Goal: Transaction & Acquisition: Purchase product/service

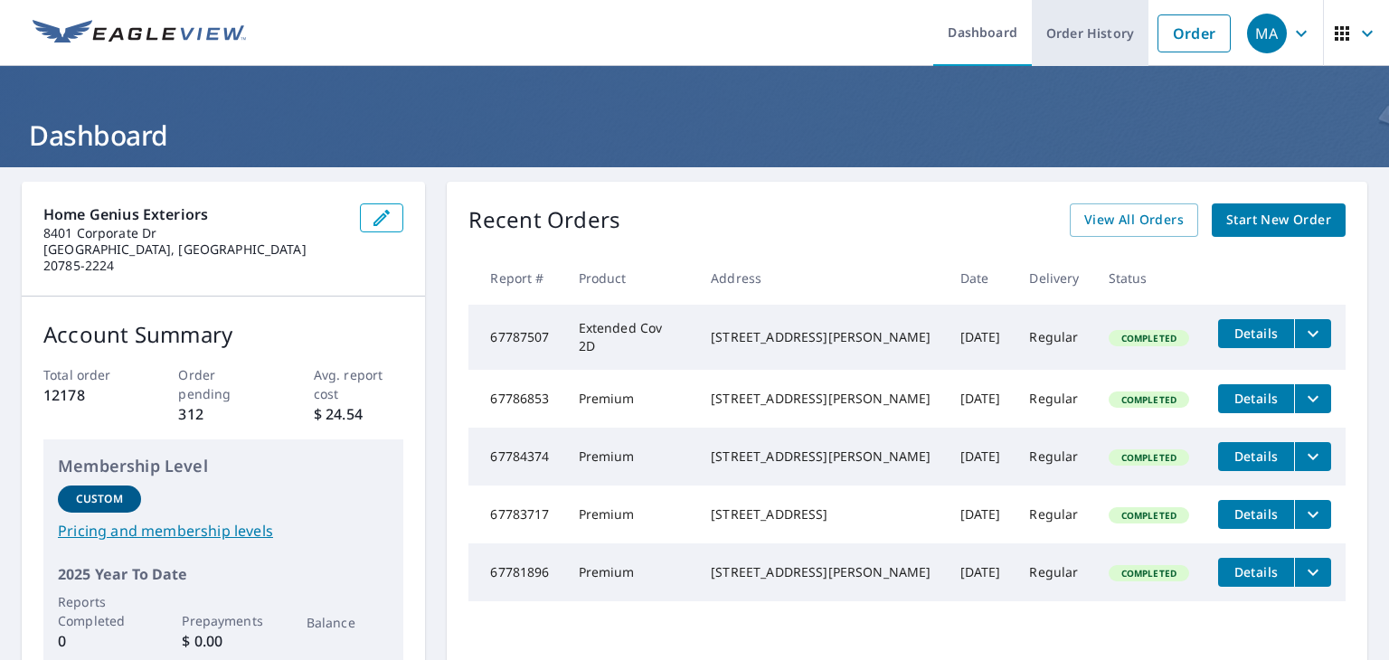
click at [1078, 26] on link "Order History" at bounding box center [1090, 33] width 117 height 66
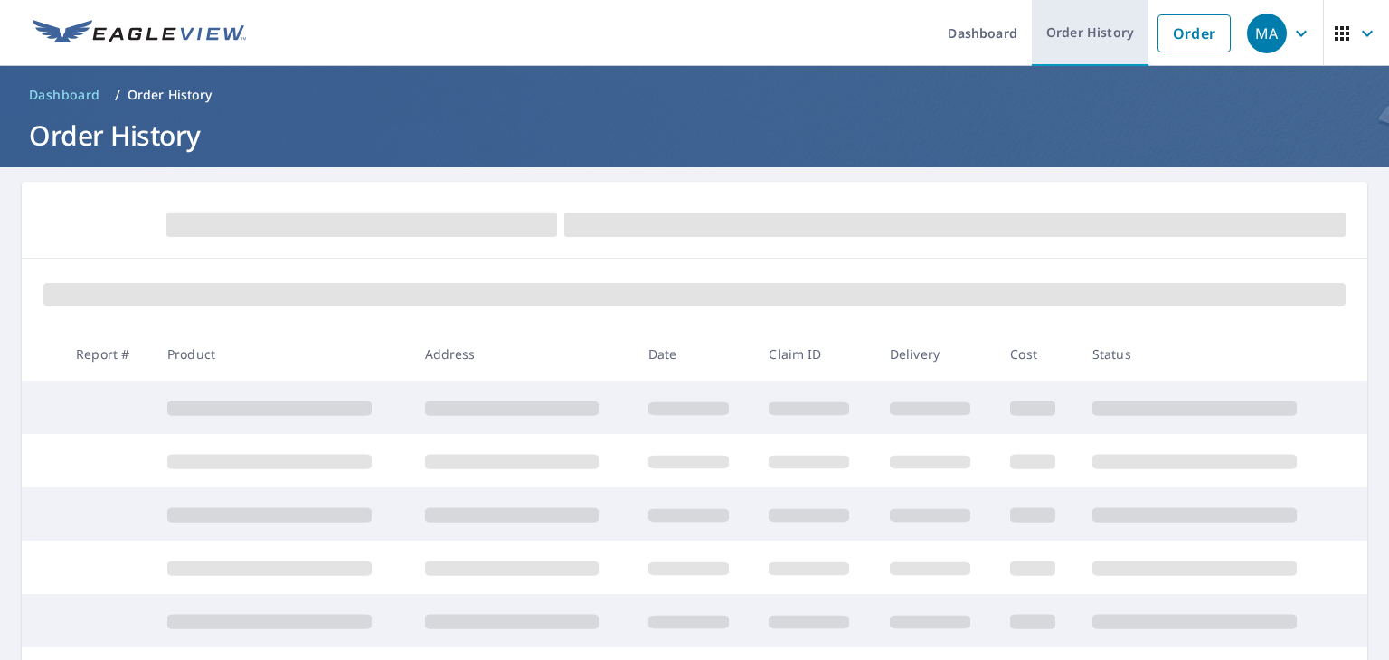
click at [1064, 44] on link "Order History" at bounding box center [1090, 33] width 117 height 66
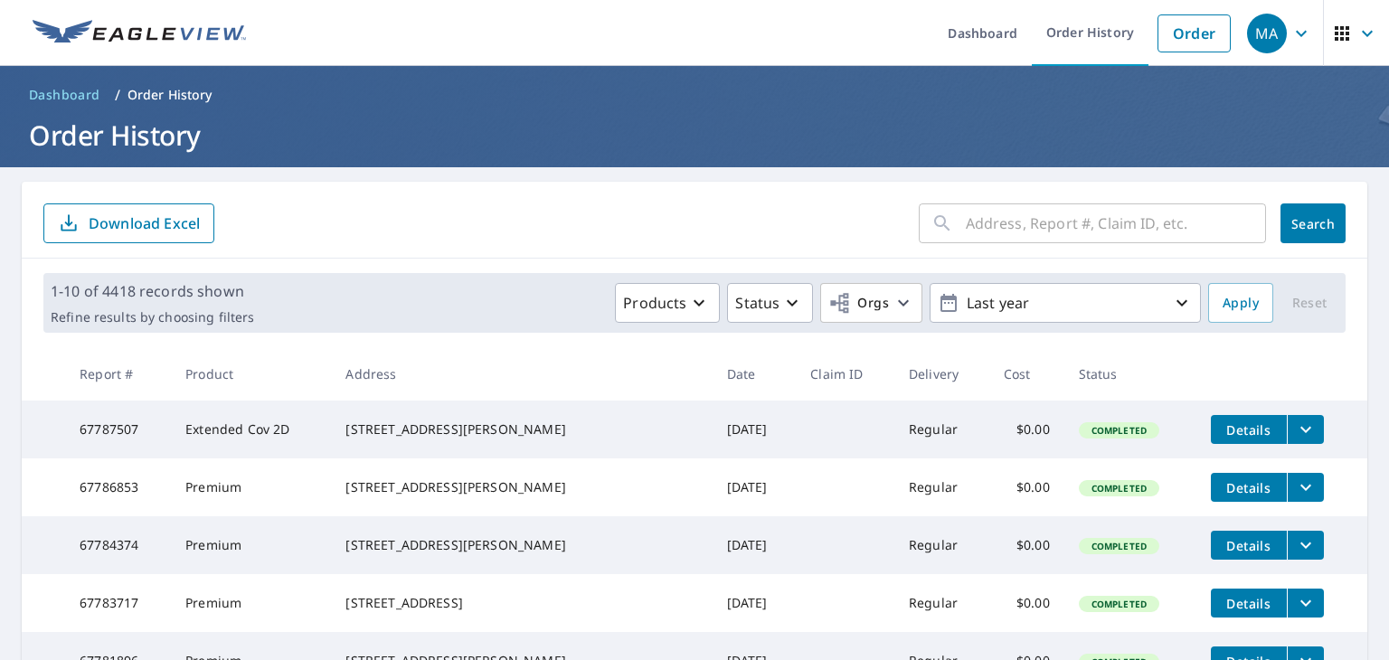
click at [1031, 214] on input "text" at bounding box center [1116, 223] width 300 height 51
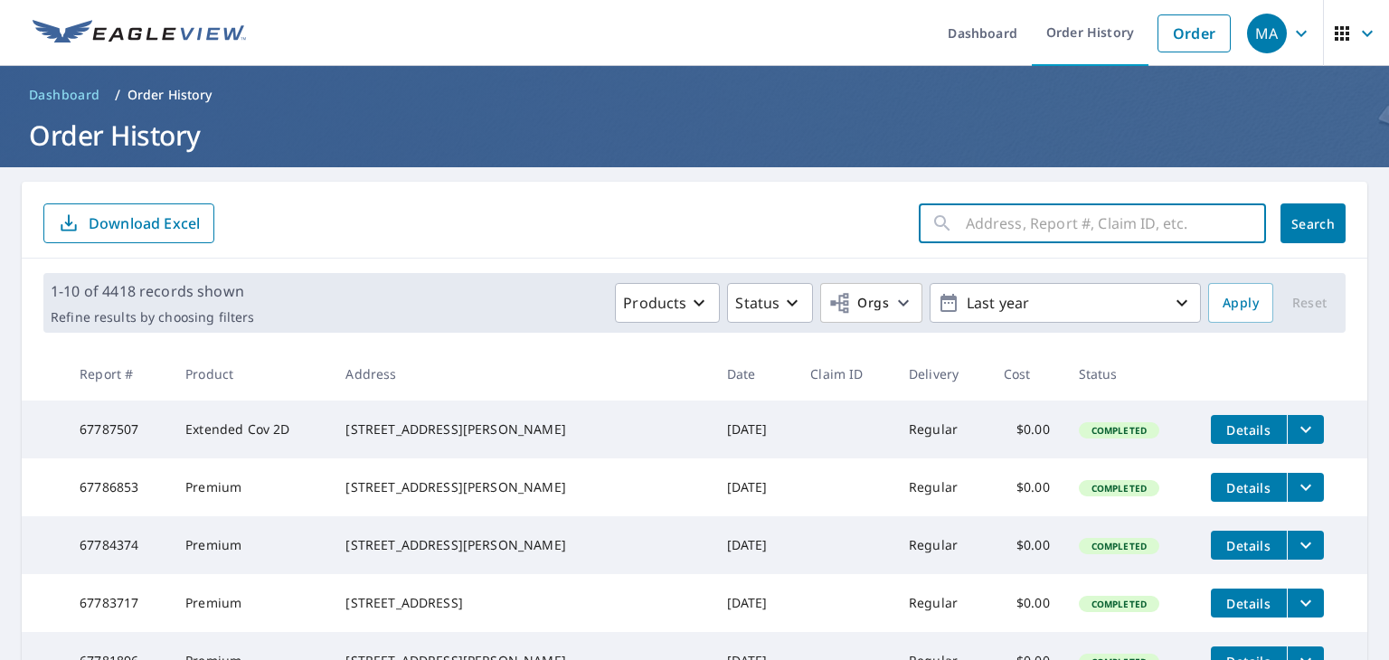
paste input "[STREET_ADDRESS]"
type input "[STREET_ADDRESS]"
click at [1305, 220] on span "Search" at bounding box center [1313, 223] width 36 height 17
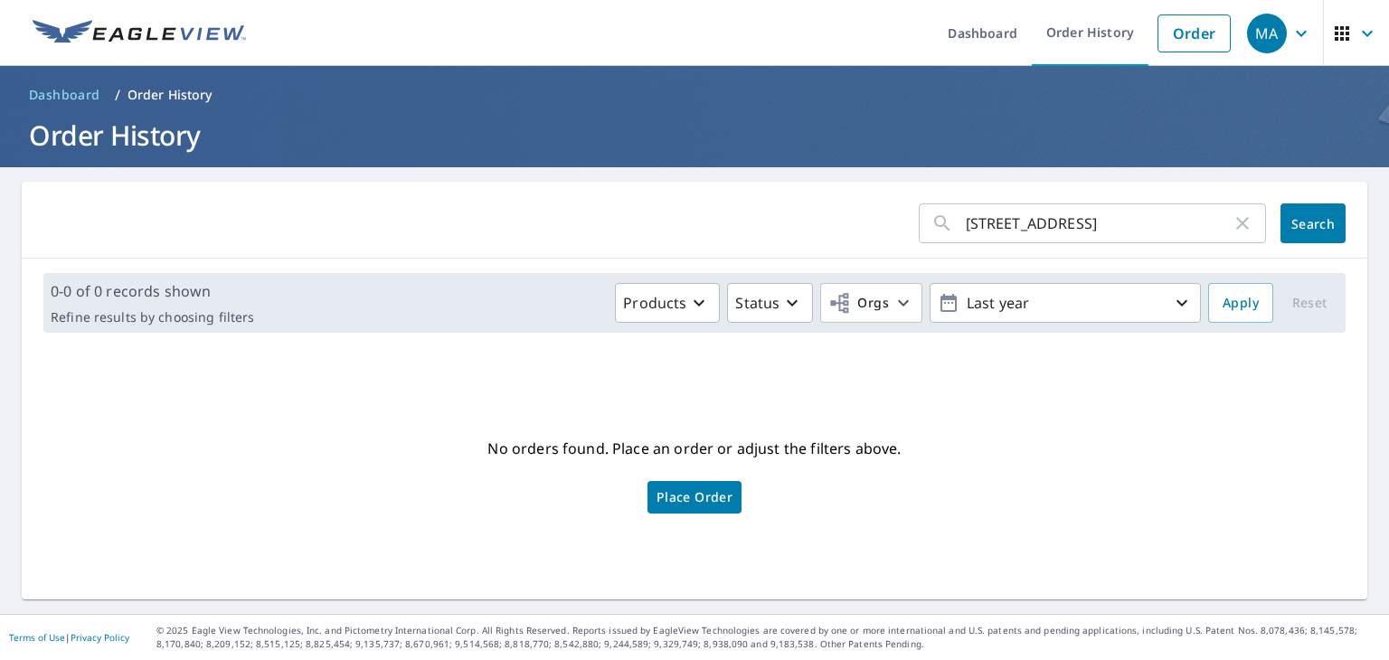
click at [705, 505] on link "Place Order" at bounding box center [695, 497] width 94 height 33
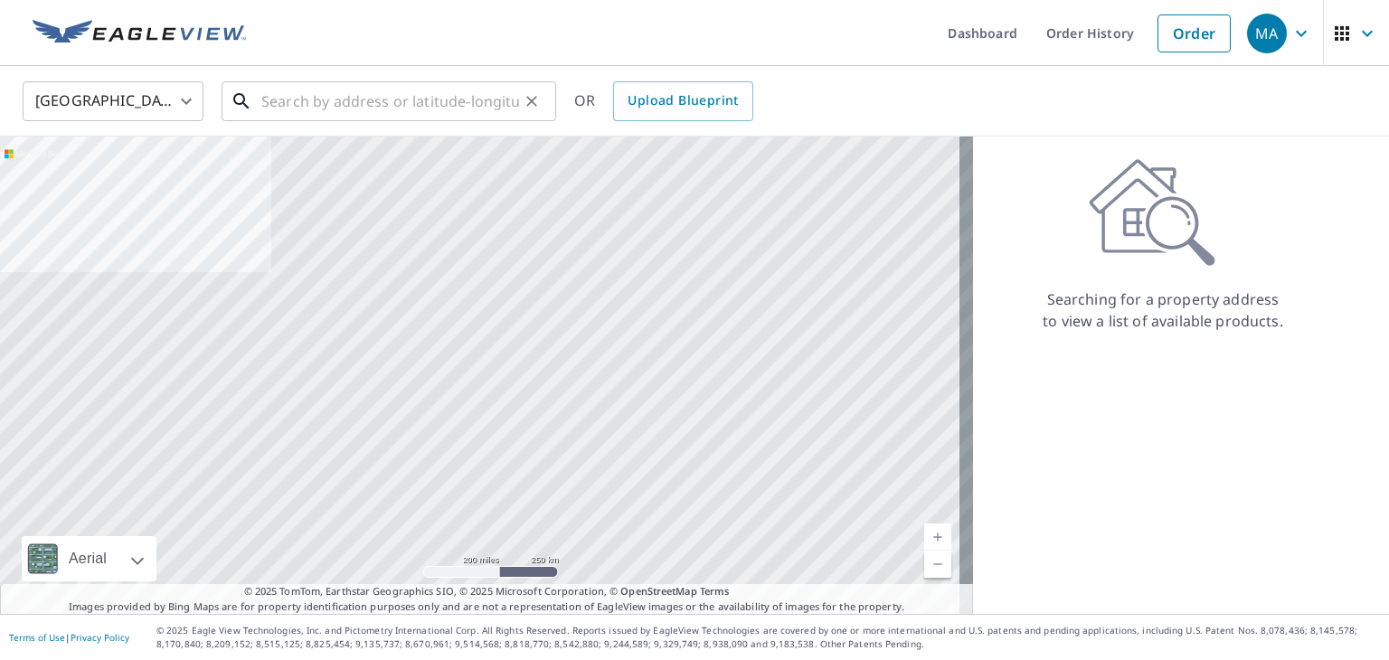
click at [433, 105] on input "text" at bounding box center [390, 101] width 258 height 51
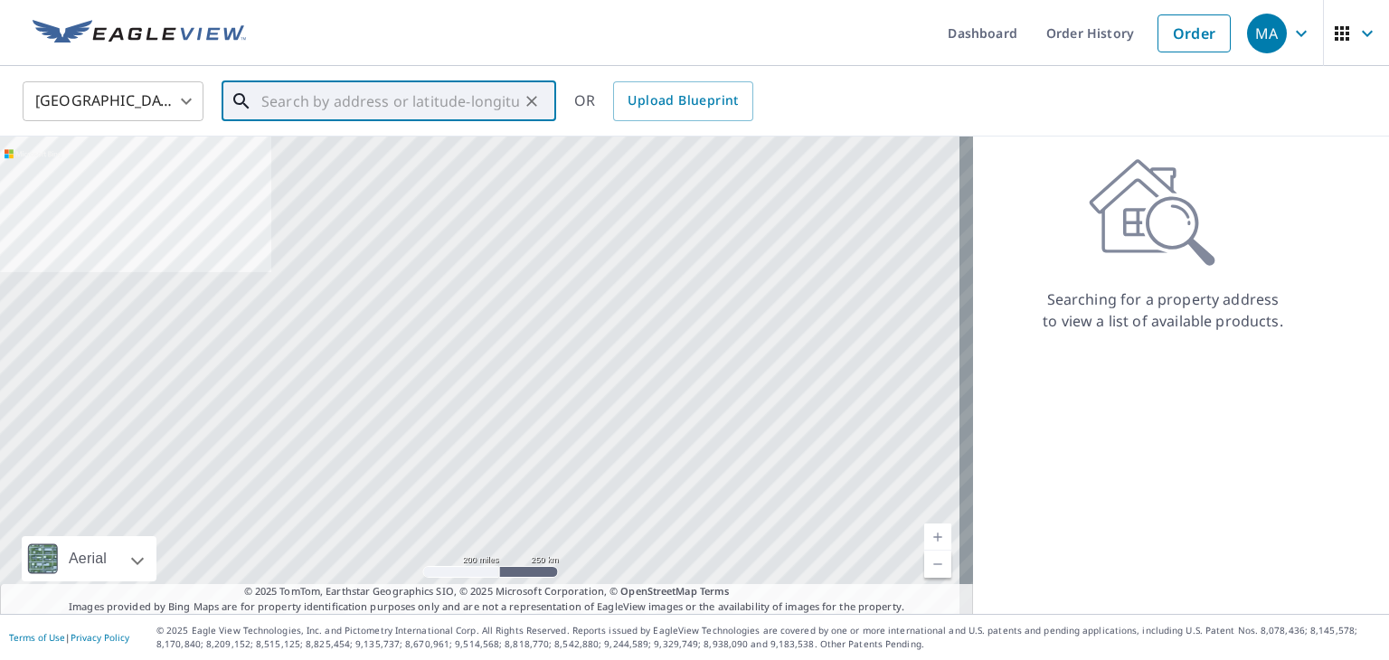
paste input "[STREET_ADDRESS]"
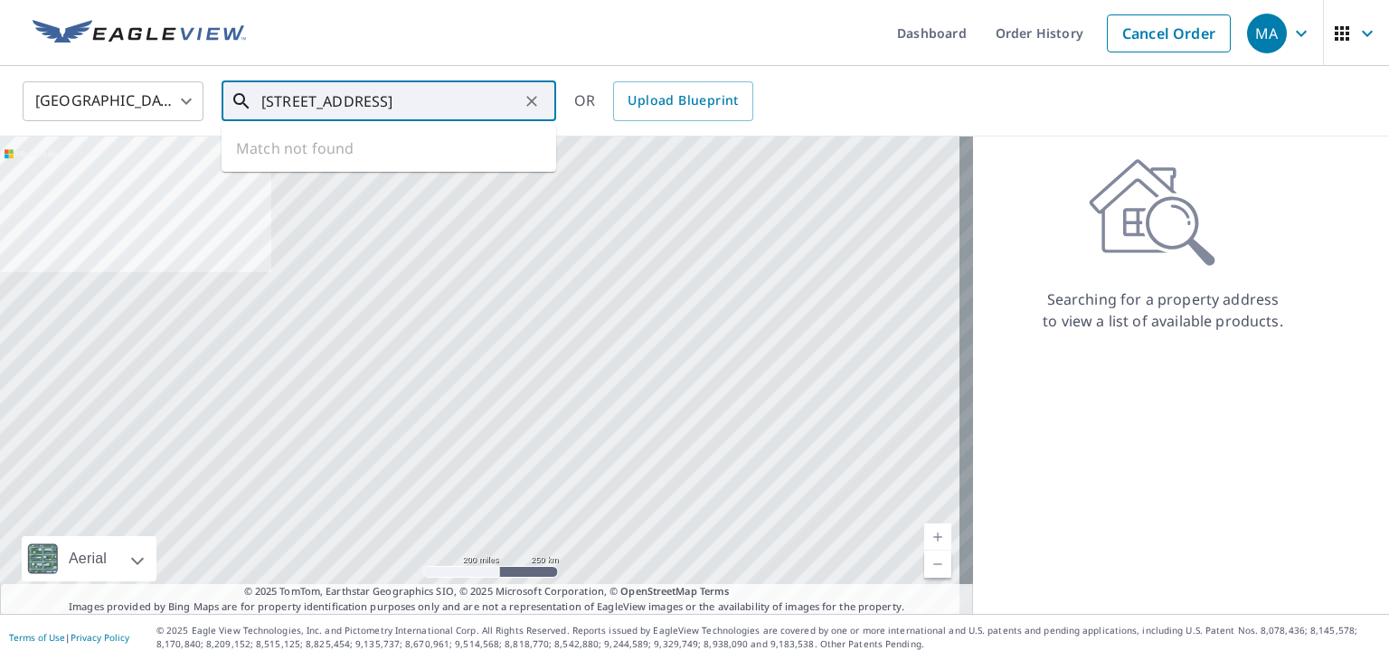
type input "[STREET_ADDRESS]"
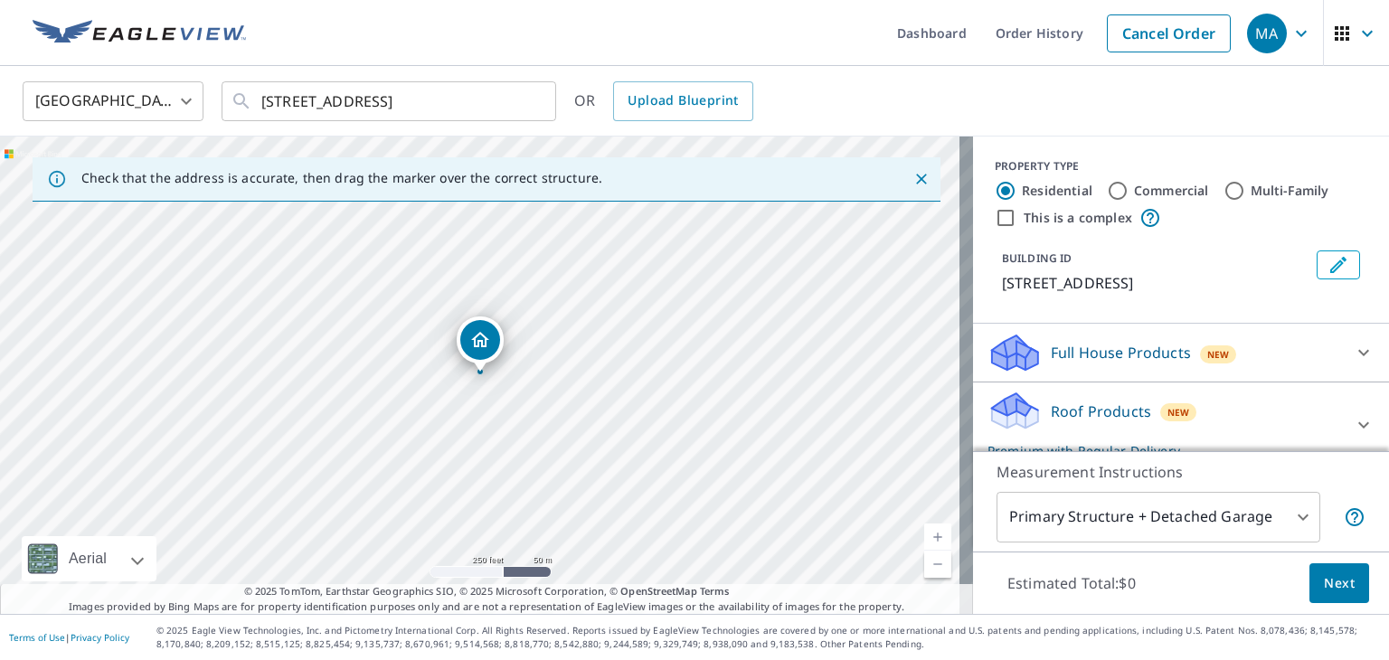
click at [1160, 401] on div "New" at bounding box center [1178, 412] width 37 height 22
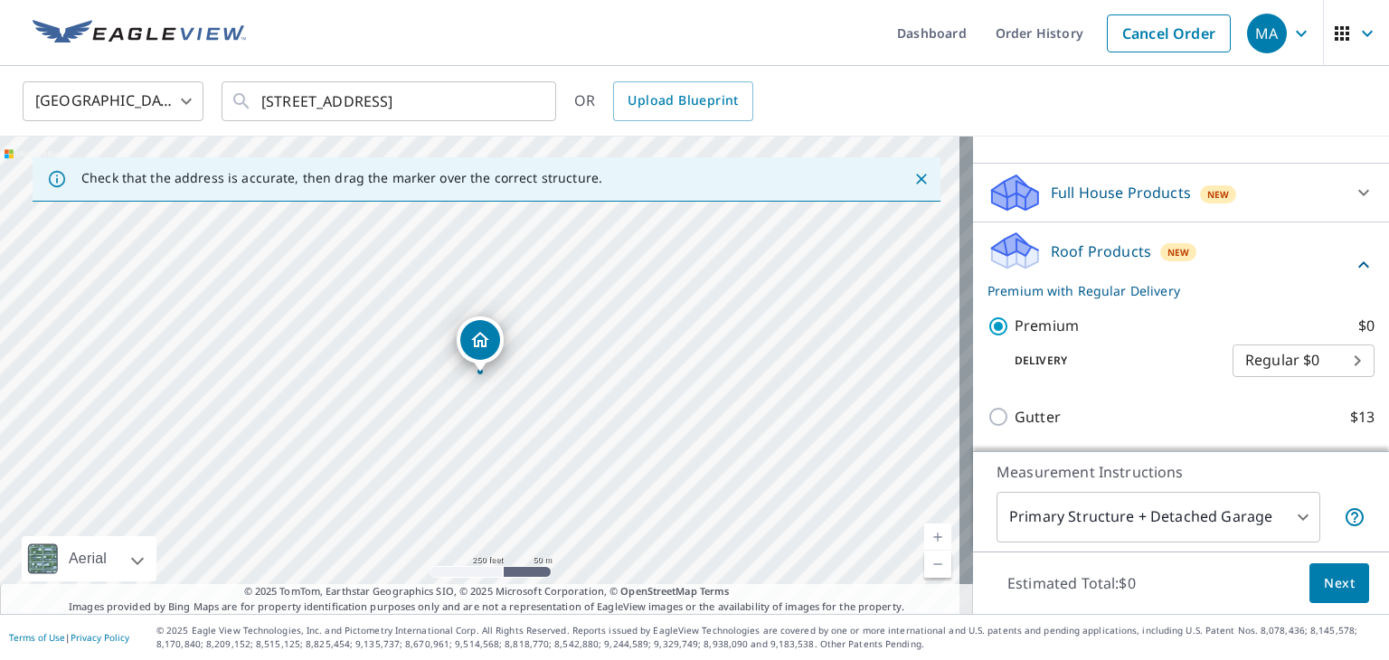
scroll to position [181, 0]
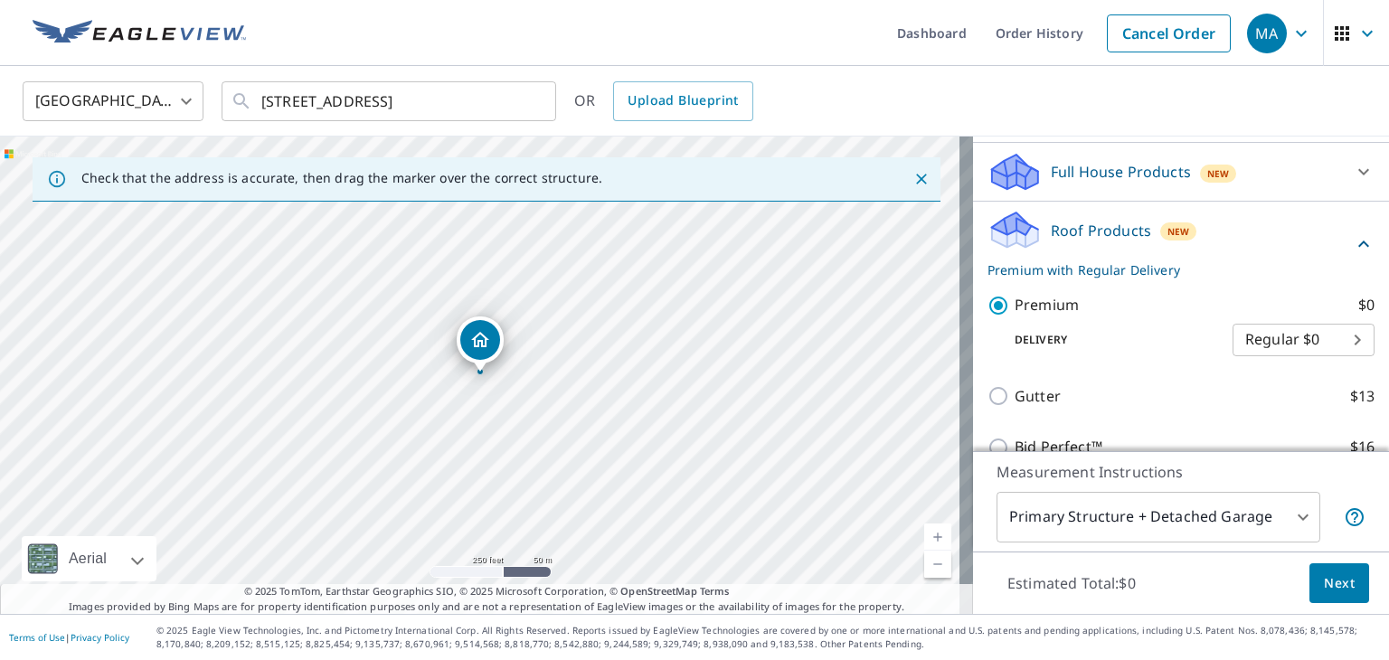
click at [1327, 587] on span "Next" at bounding box center [1339, 583] width 31 height 23
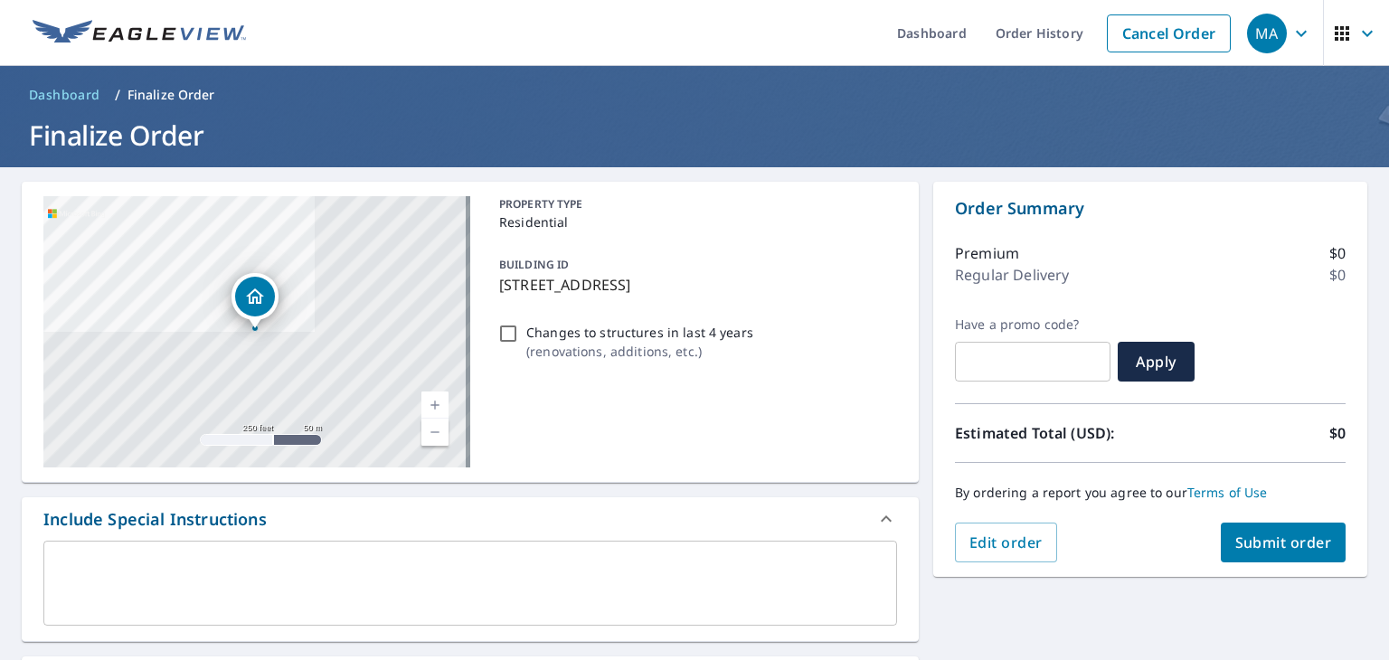
click at [316, 591] on textarea at bounding box center [470, 584] width 828 height 52
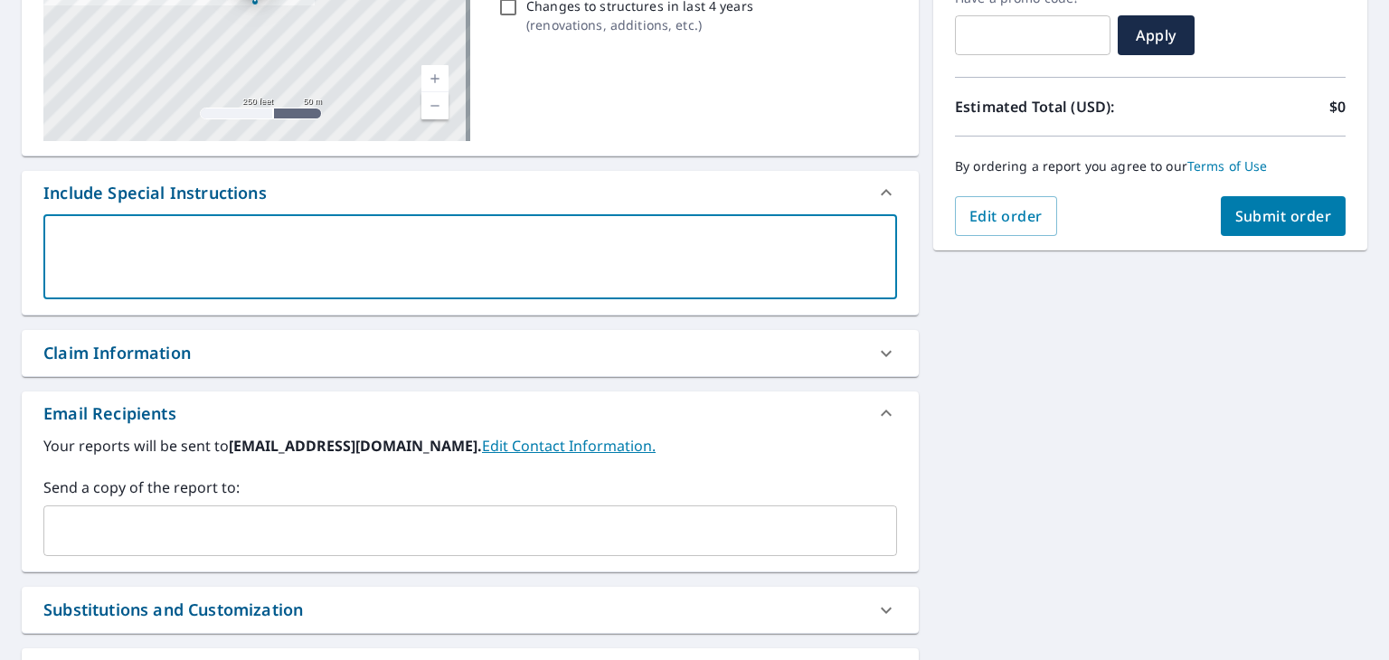
scroll to position [362, 0]
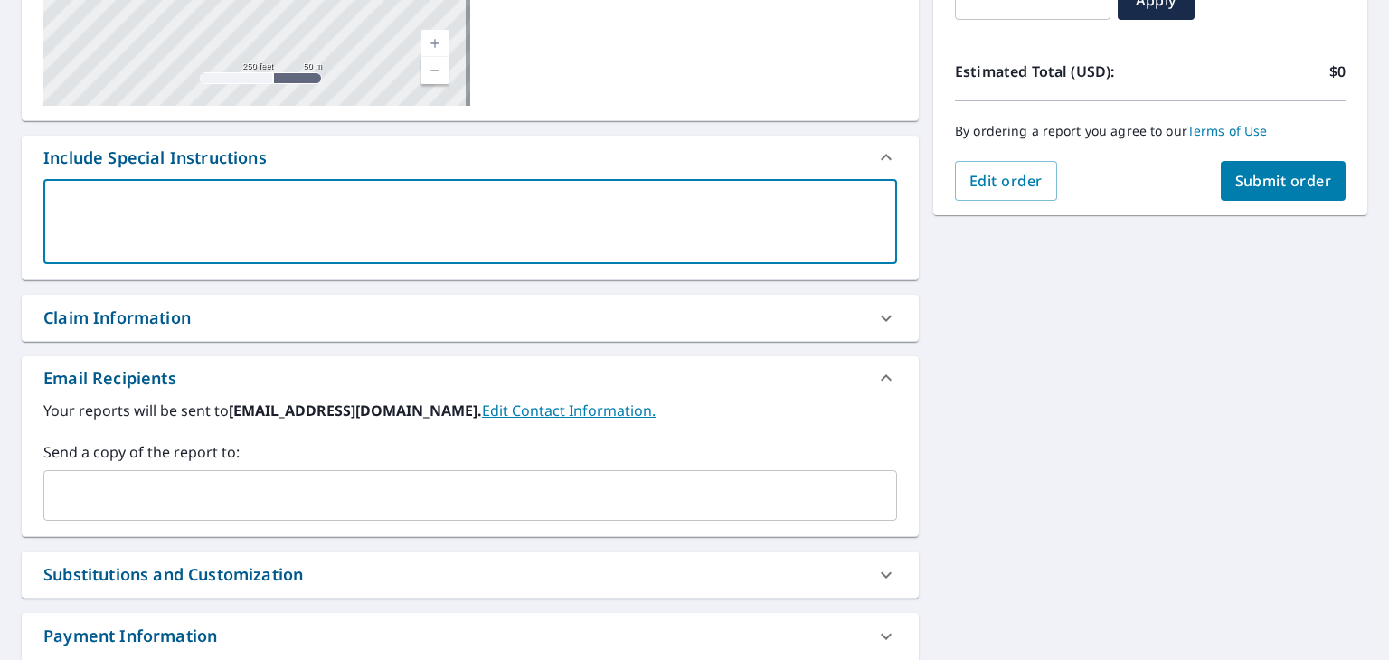
click at [229, 506] on input "text" at bounding box center [457, 495] width 810 height 34
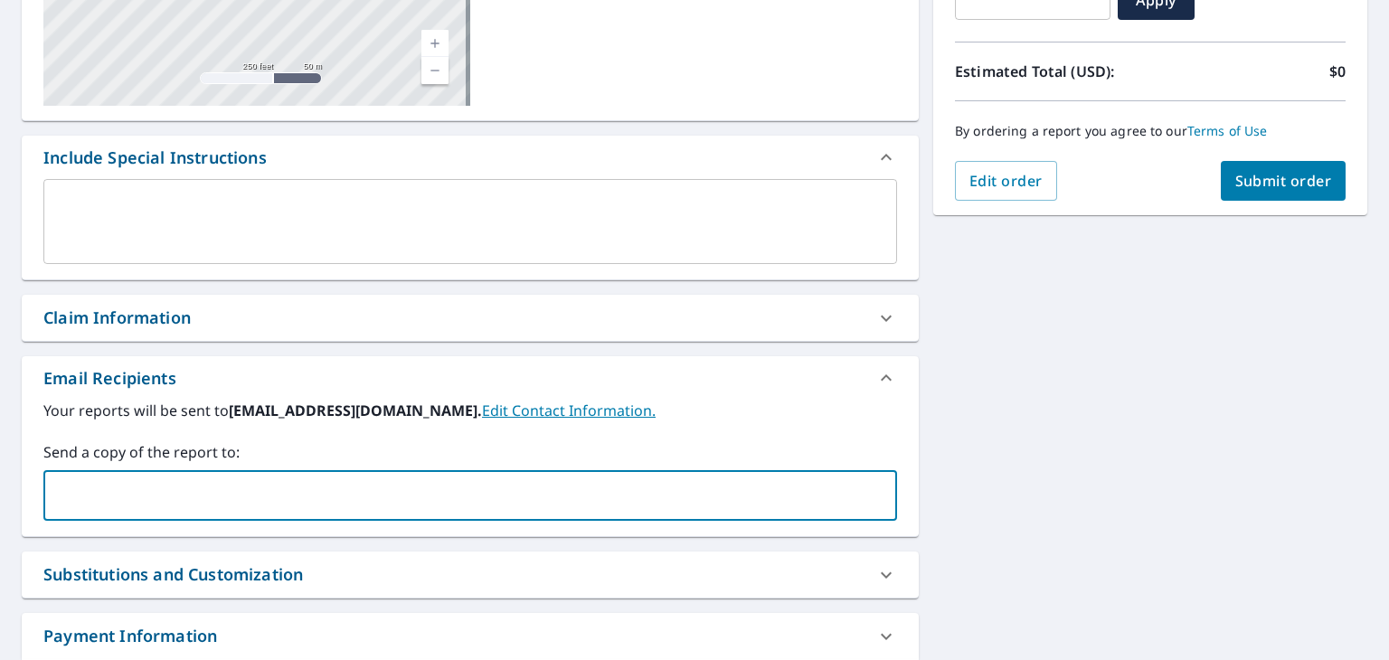
paste input "kshenk@homegeniusexteriors.com"
type input "kshenk@homegeniusexteriors.com"
checkbox input "true"
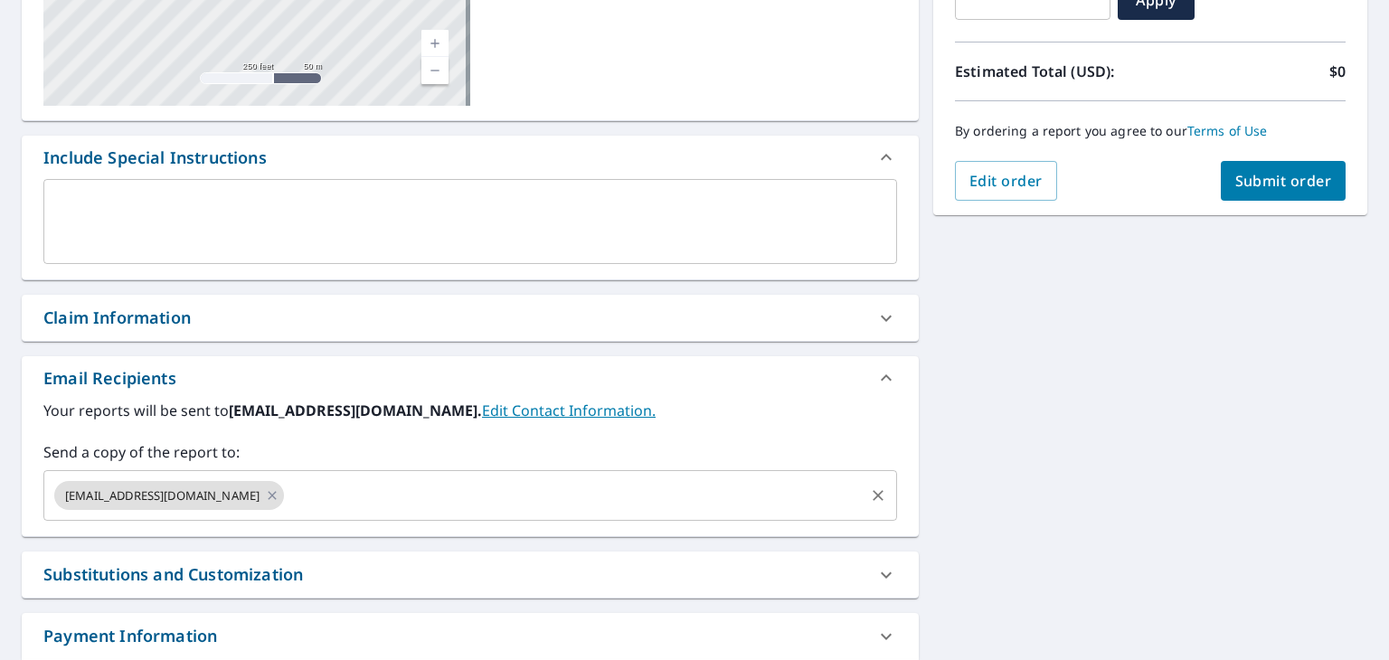
click at [427, 506] on input "text" at bounding box center [574, 495] width 575 height 34
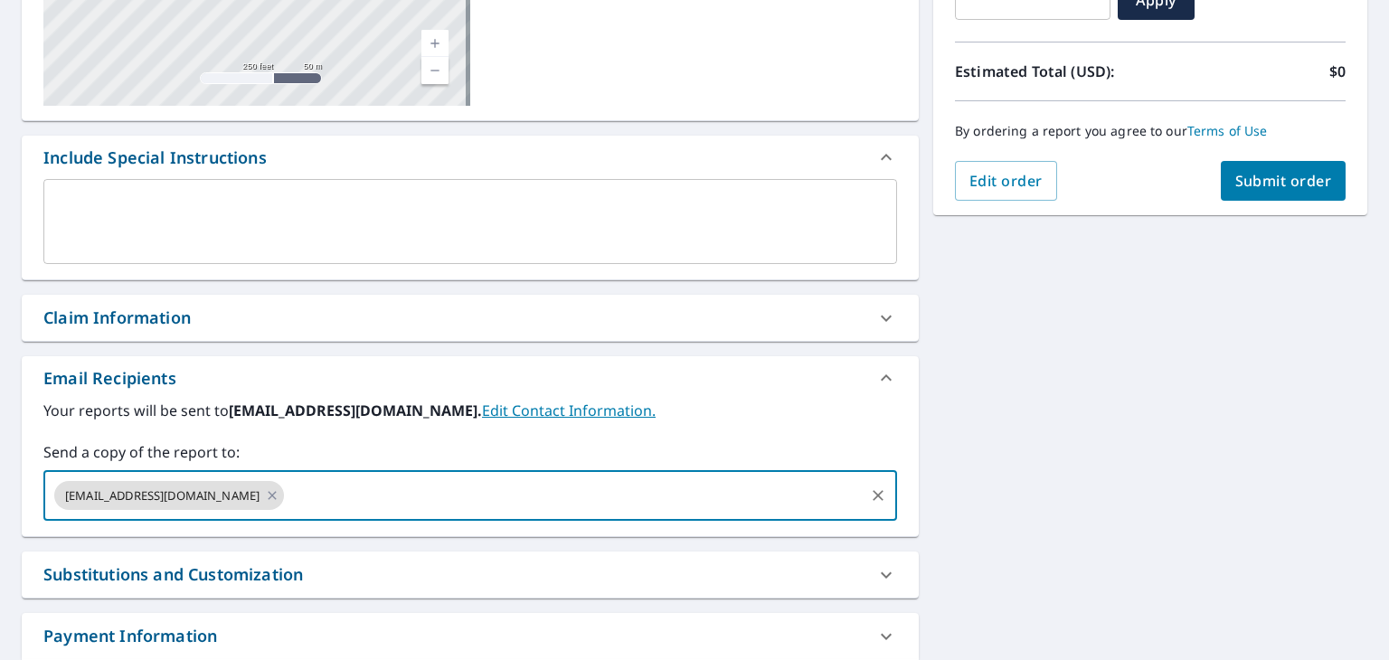
paste input "jdepaul@homegeniusexteriors.com"
type input "jdepaul@homegeniusexteriors.com"
checkbox input "true"
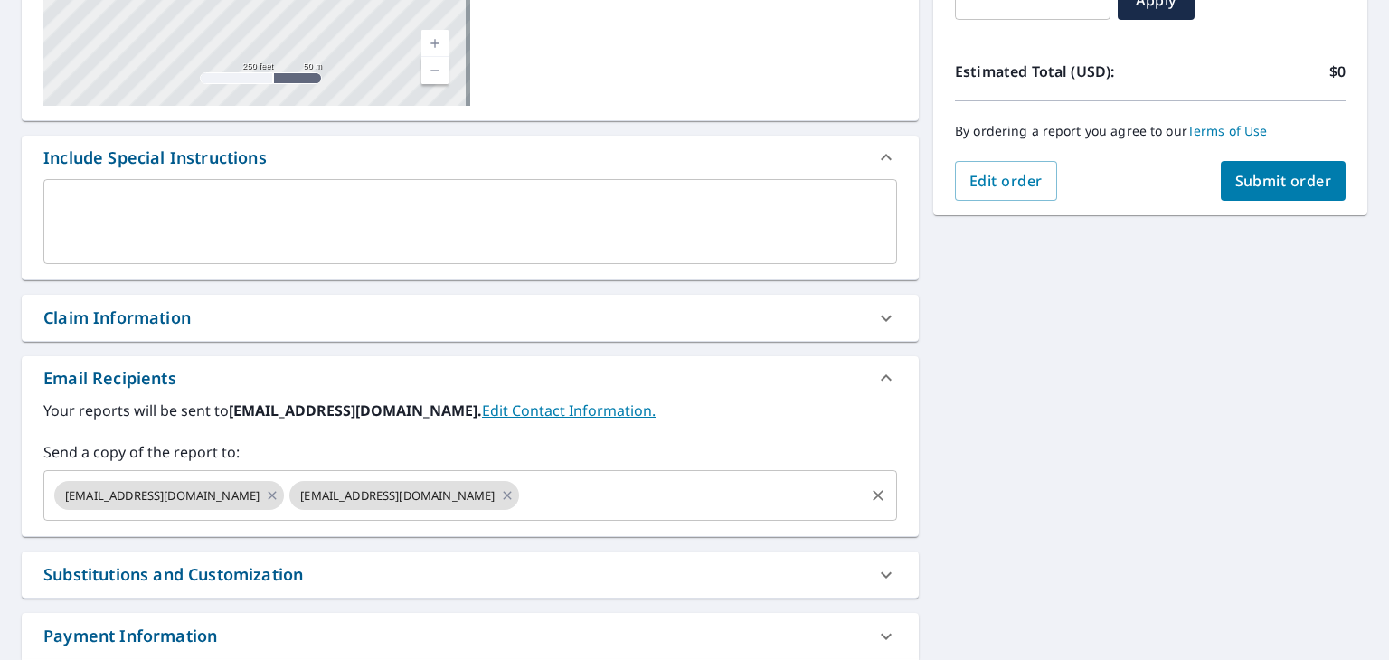
click at [601, 487] on input "text" at bounding box center [692, 495] width 340 height 34
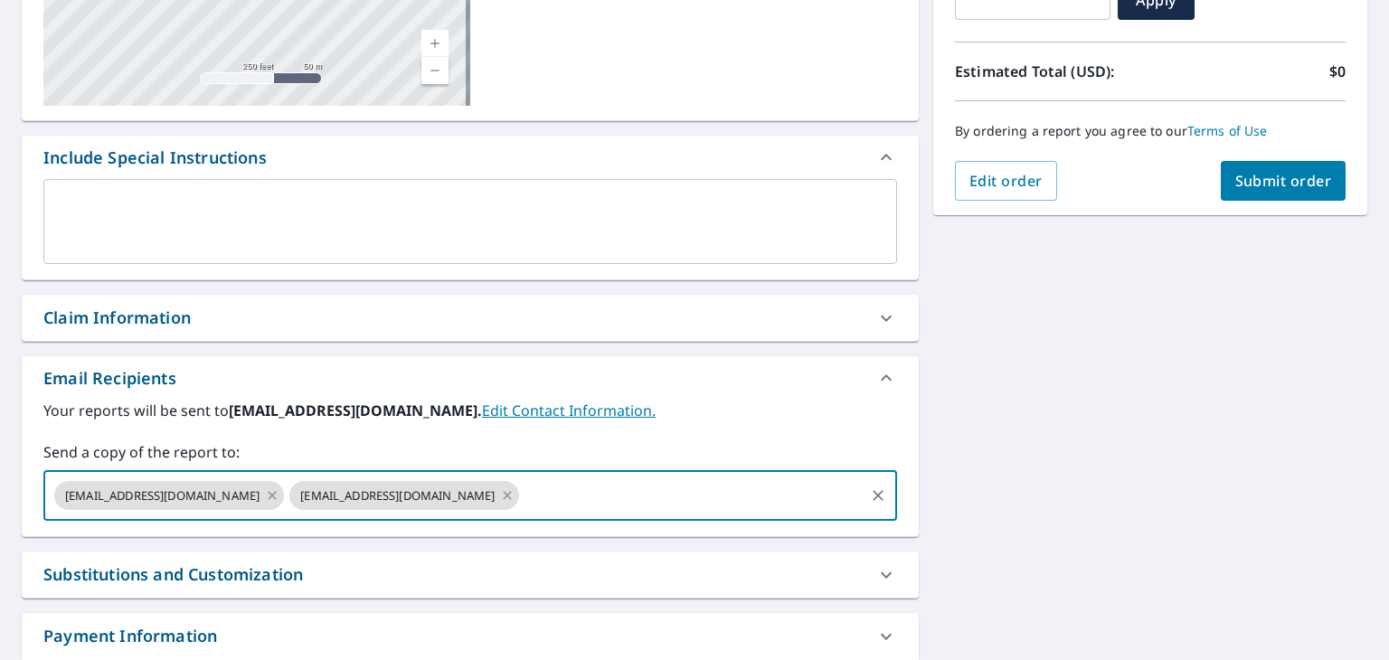
paste input "[EMAIL_ADDRESS][DOMAIN_NAME]"
type input "[EMAIL_ADDRESS][DOMAIN_NAME]"
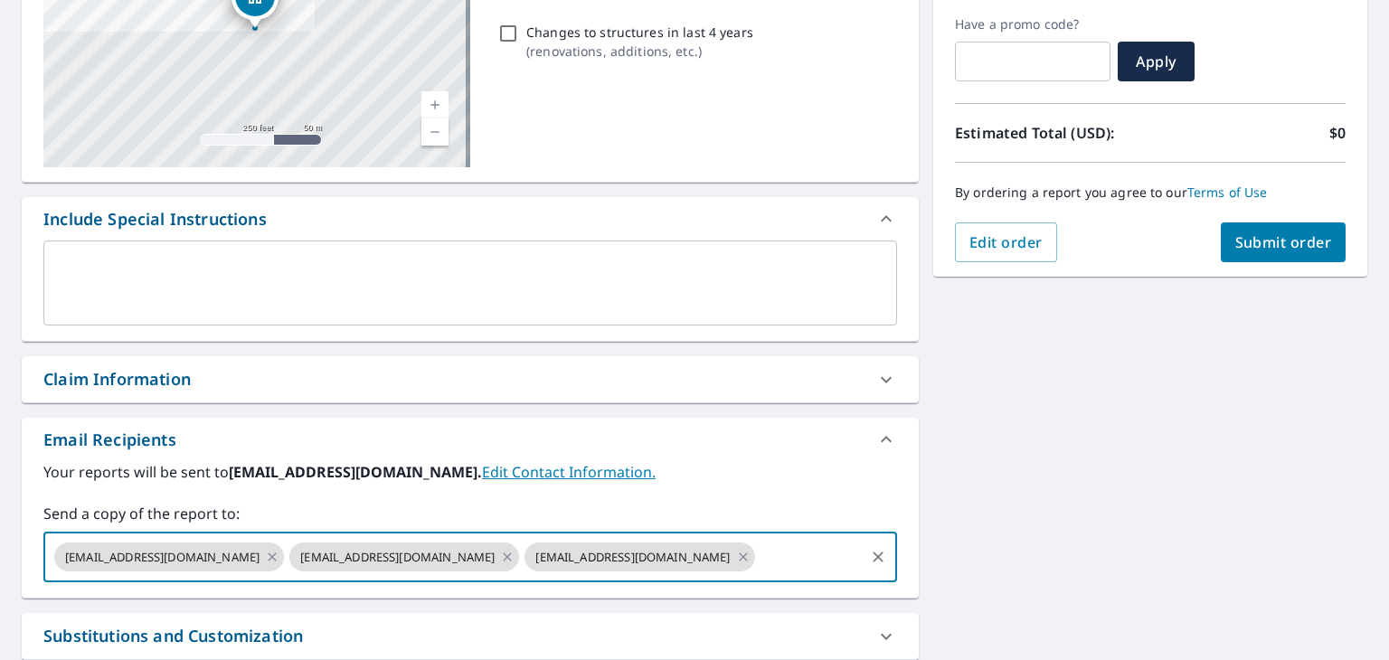
scroll to position [271, 0]
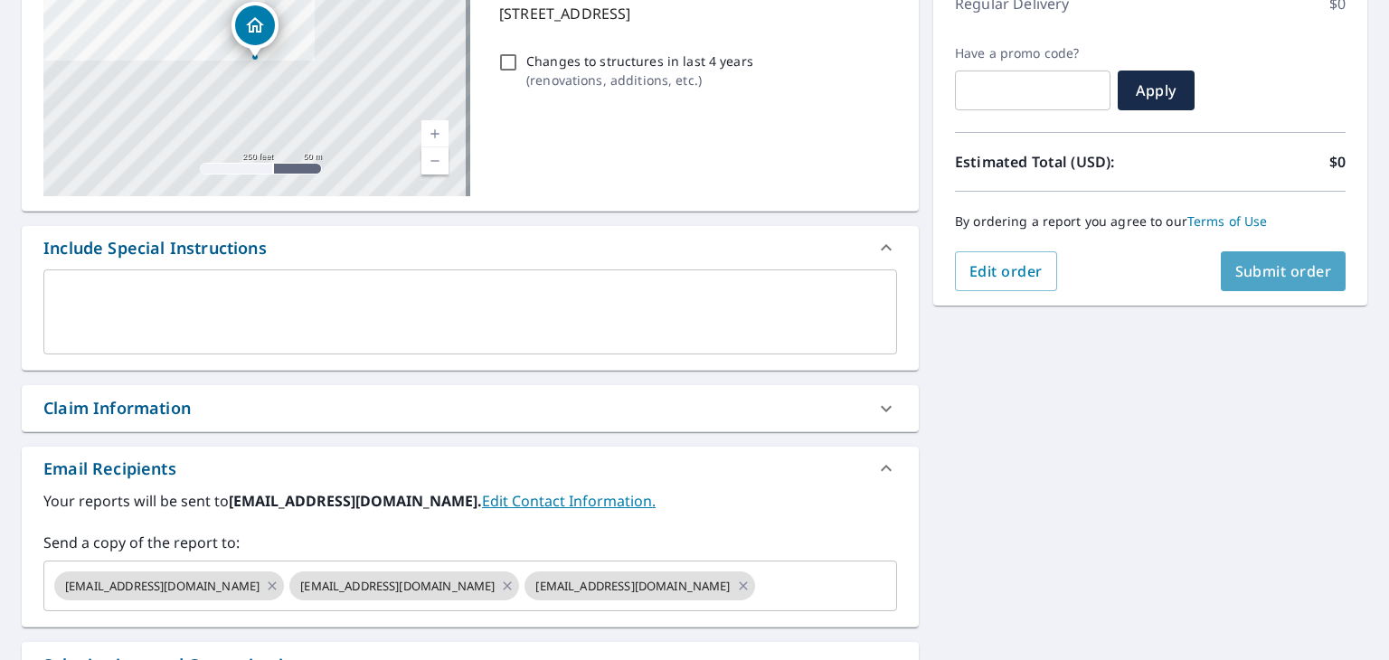
click at [1235, 270] on span "Submit order" at bounding box center [1283, 271] width 97 height 20
checkbox input "true"
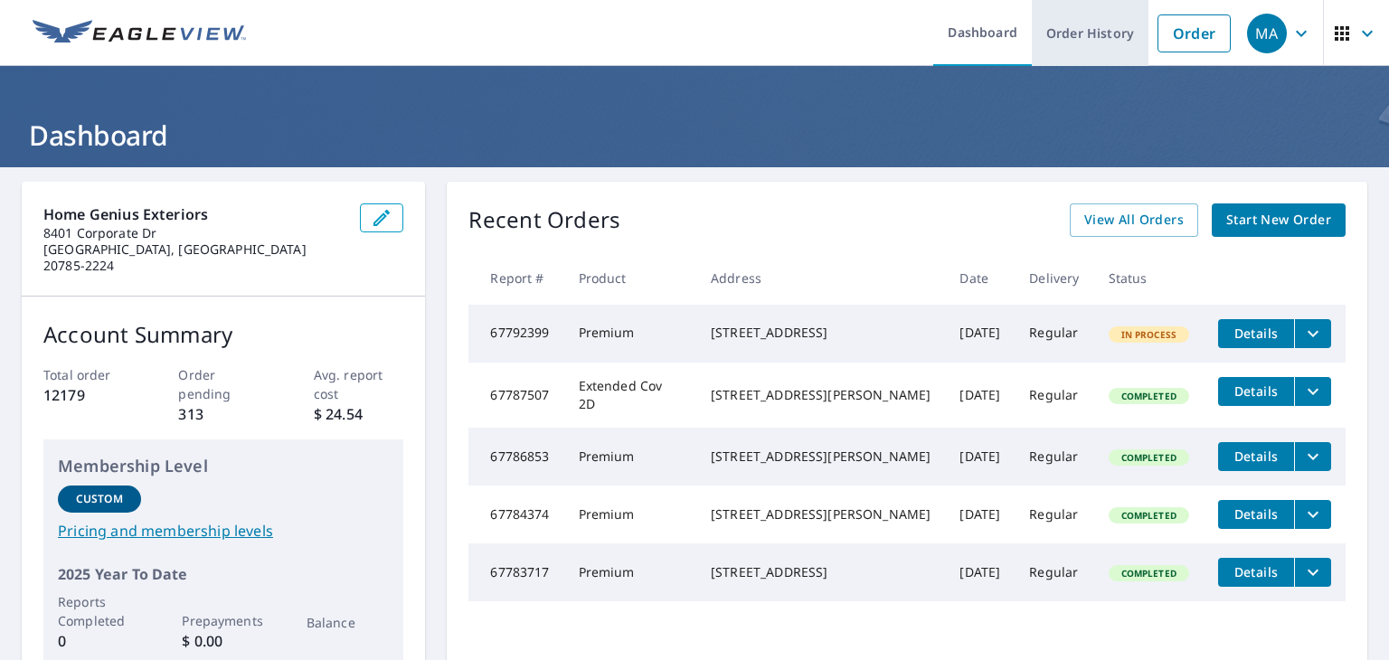
click at [1053, 41] on link "Order History" at bounding box center [1090, 33] width 117 height 66
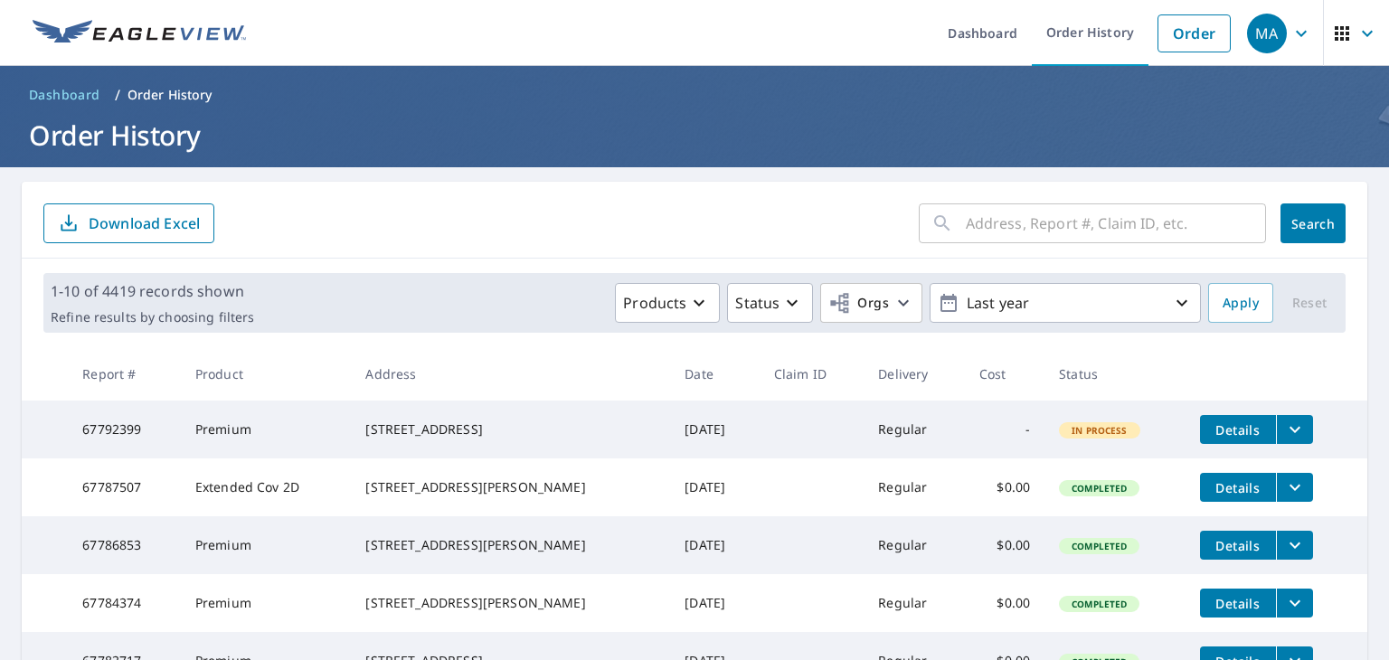
click at [1060, 222] on input "text" at bounding box center [1116, 223] width 300 height 51
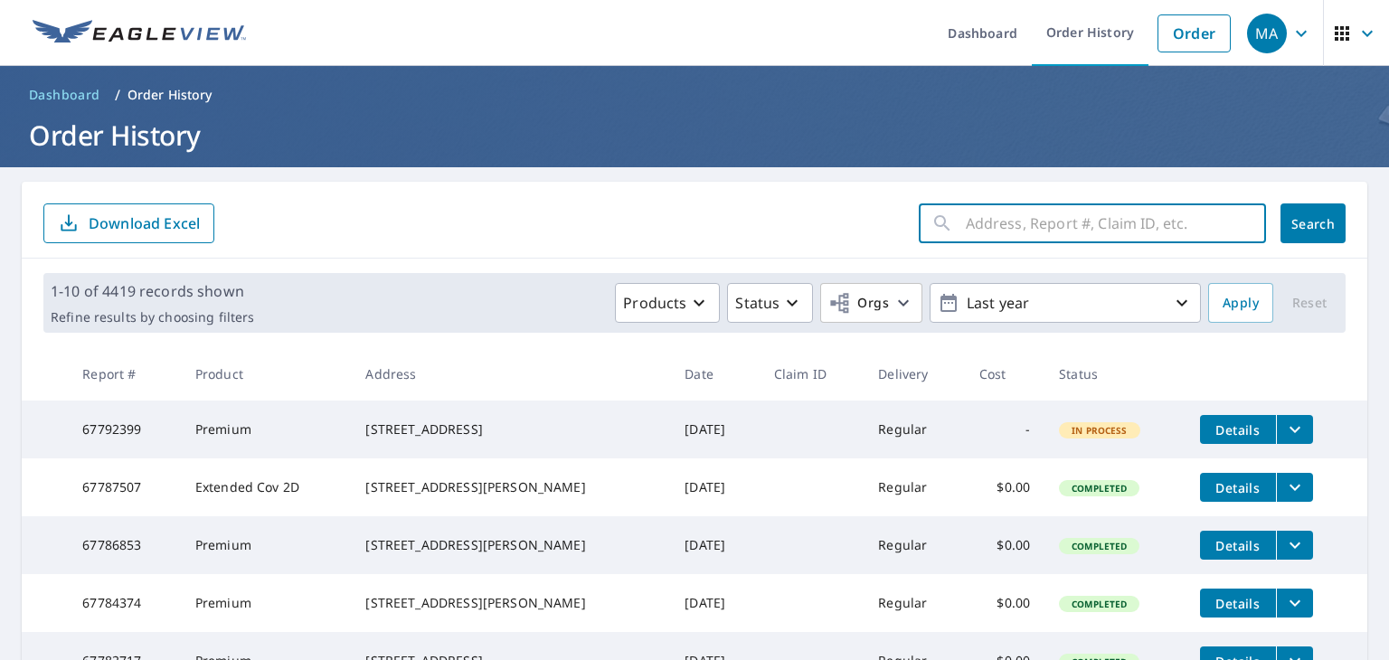
paste input "https://app.companycam.com/galleries/W6DRgsLH"
type input "https://app.companycam.com/galleries/W6DRgsLH"
click at [1237, 223] on icon "button" at bounding box center [1243, 224] width 22 height 22
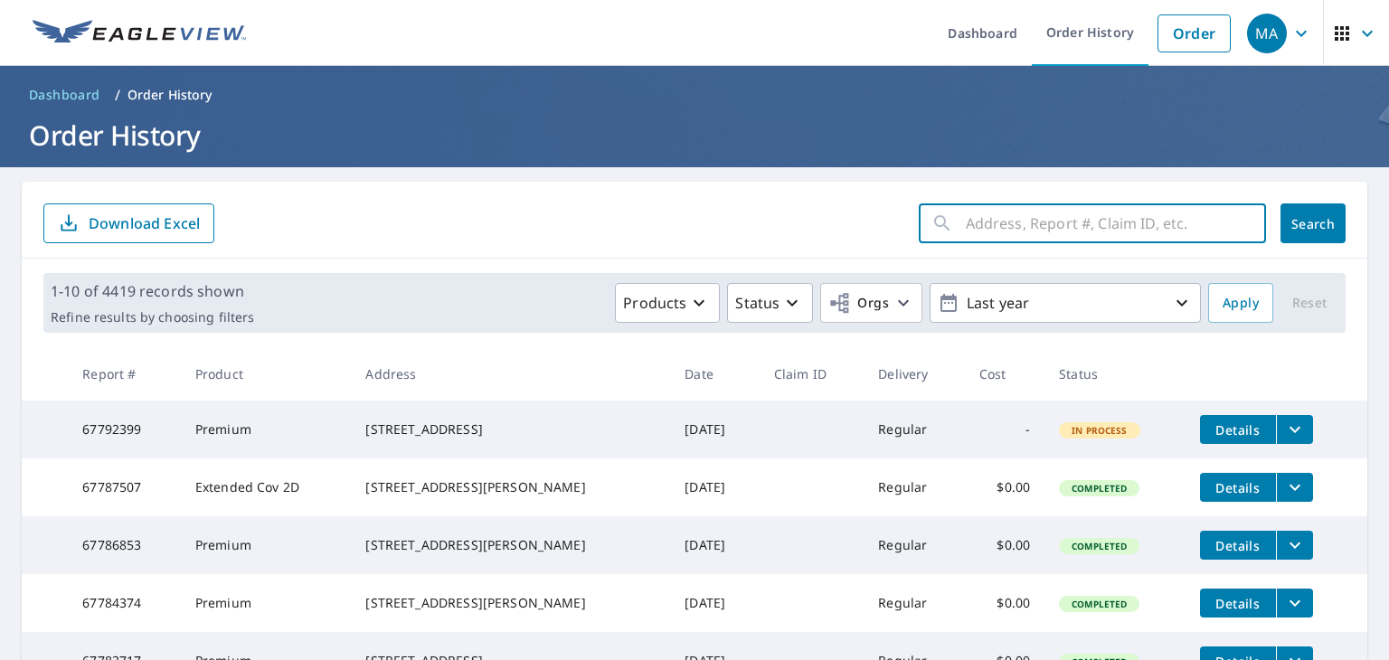
click at [993, 222] on input "text" at bounding box center [1116, 223] width 300 height 51
paste input "17517 Riddick Road Smithfield, VA 23430"
type input "17517 Riddick Road Smithfield, VA 23430"
click button "Search" at bounding box center [1313, 223] width 65 height 40
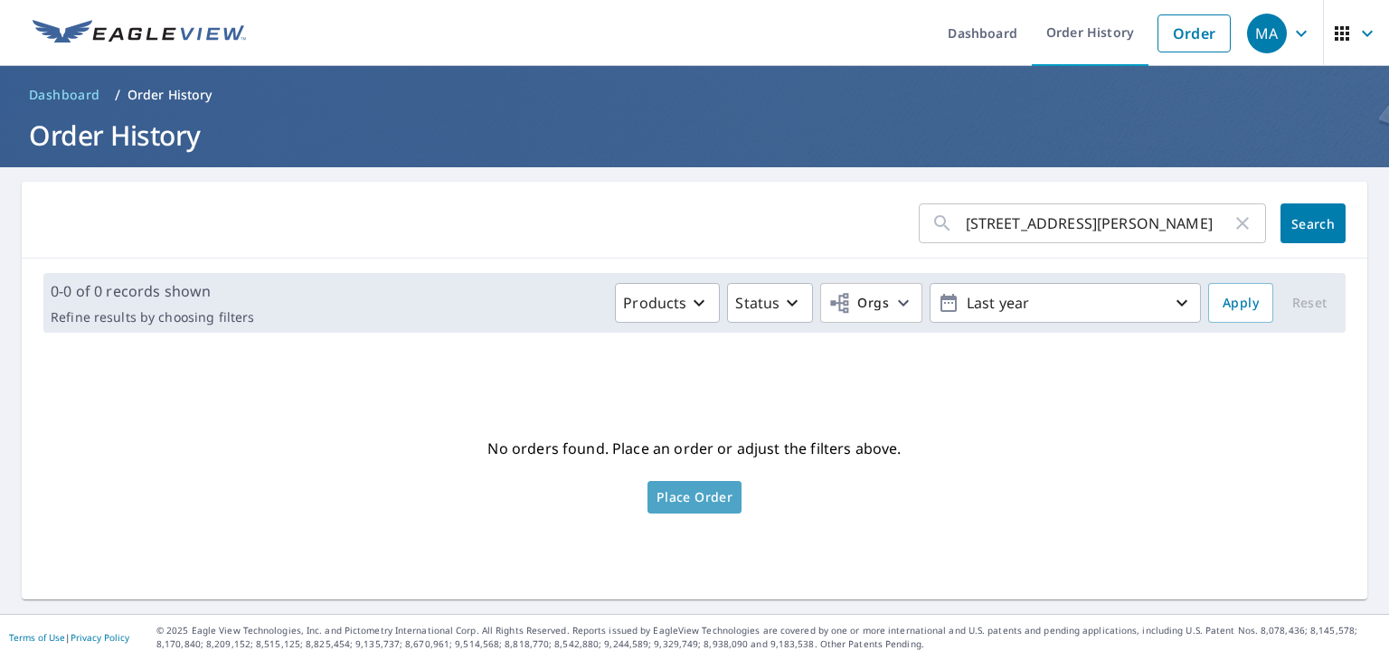
click at [706, 496] on span "Place Order" at bounding box center [695, 497] width 76 height 9
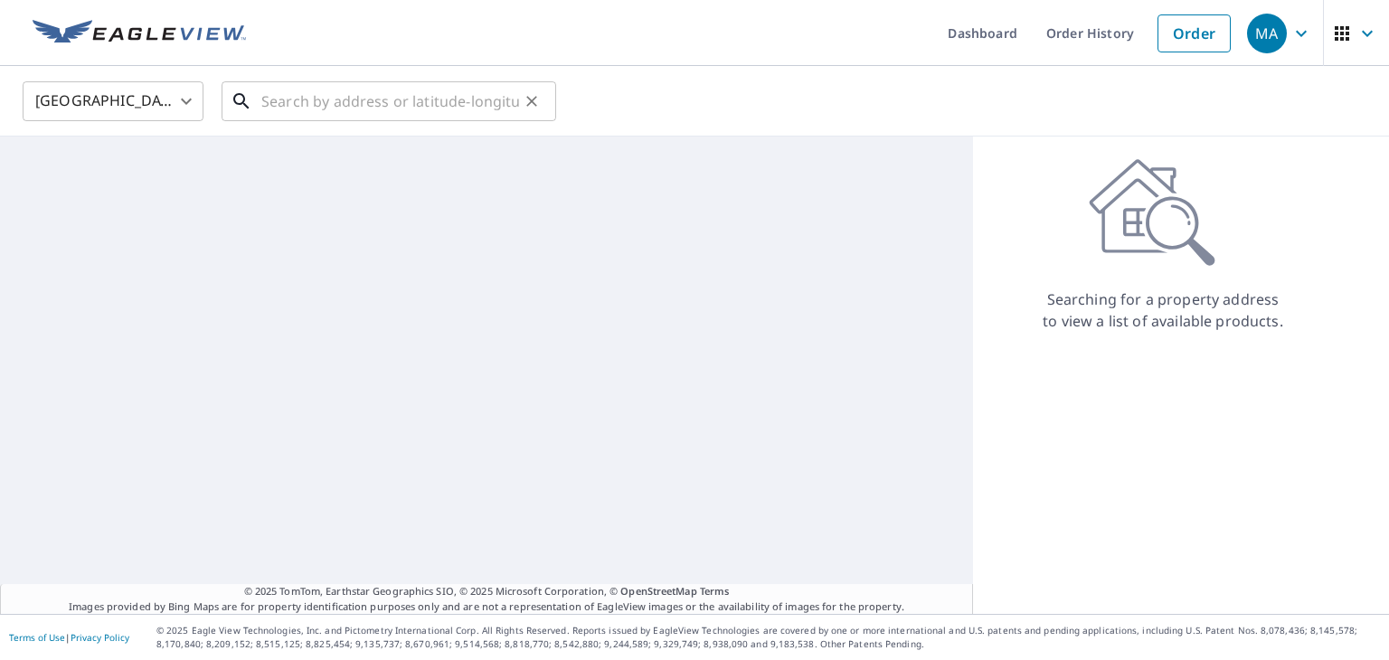
click at [380, 115] on input "text" at bounding box center [390, 101] width 258 height 51
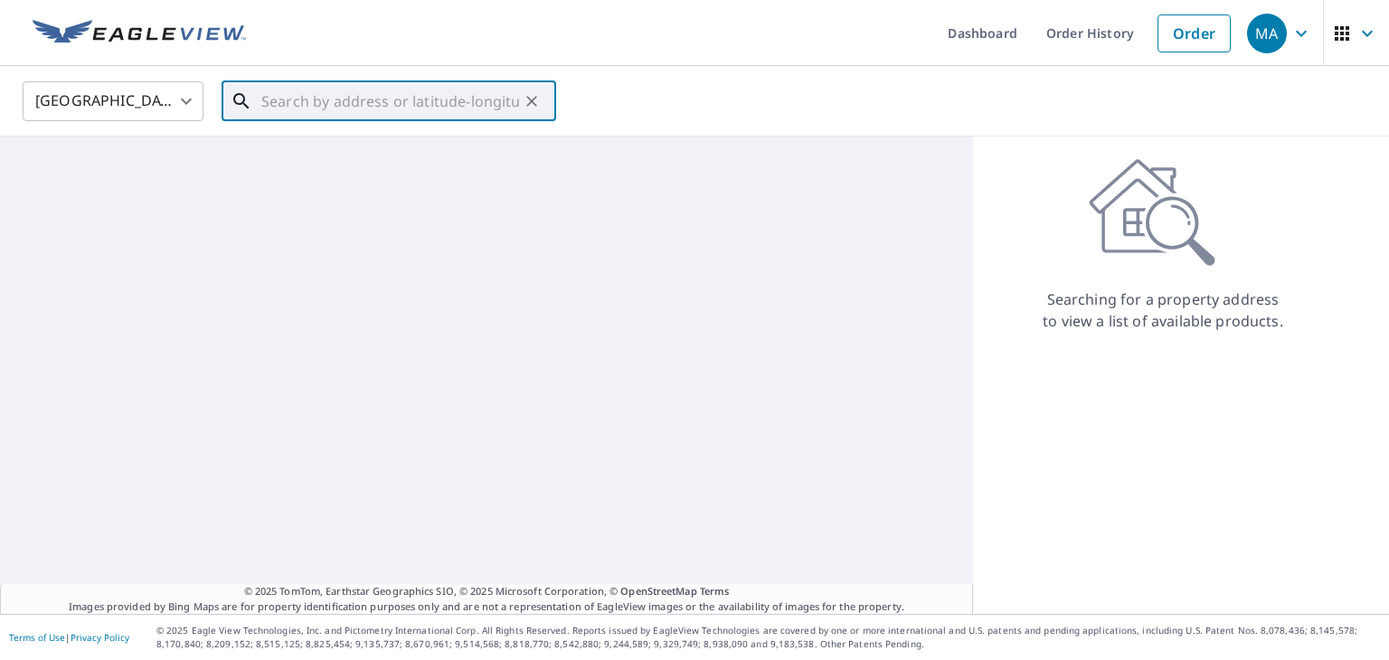
paste input "17517 Riddick Road Smithfield, VA 23430"
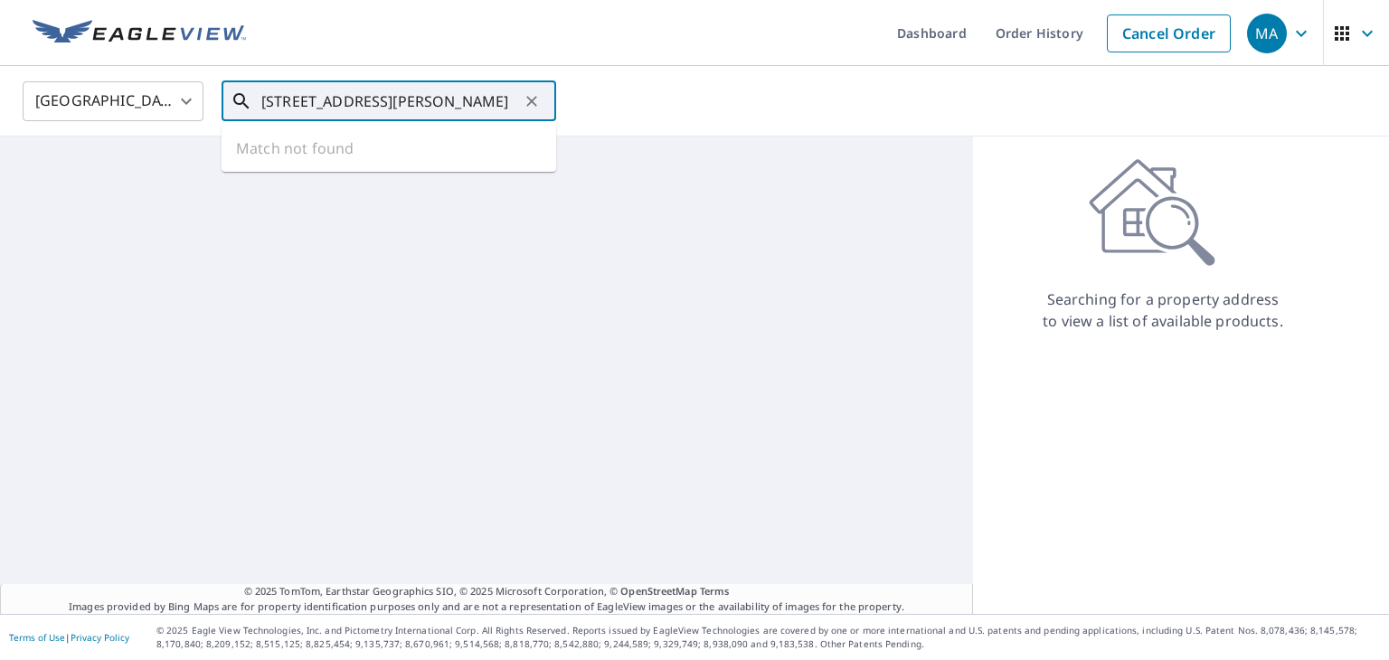
scroll to position [0, 26]
type input "17517 Riddick Road Smithfield, VA 23430"
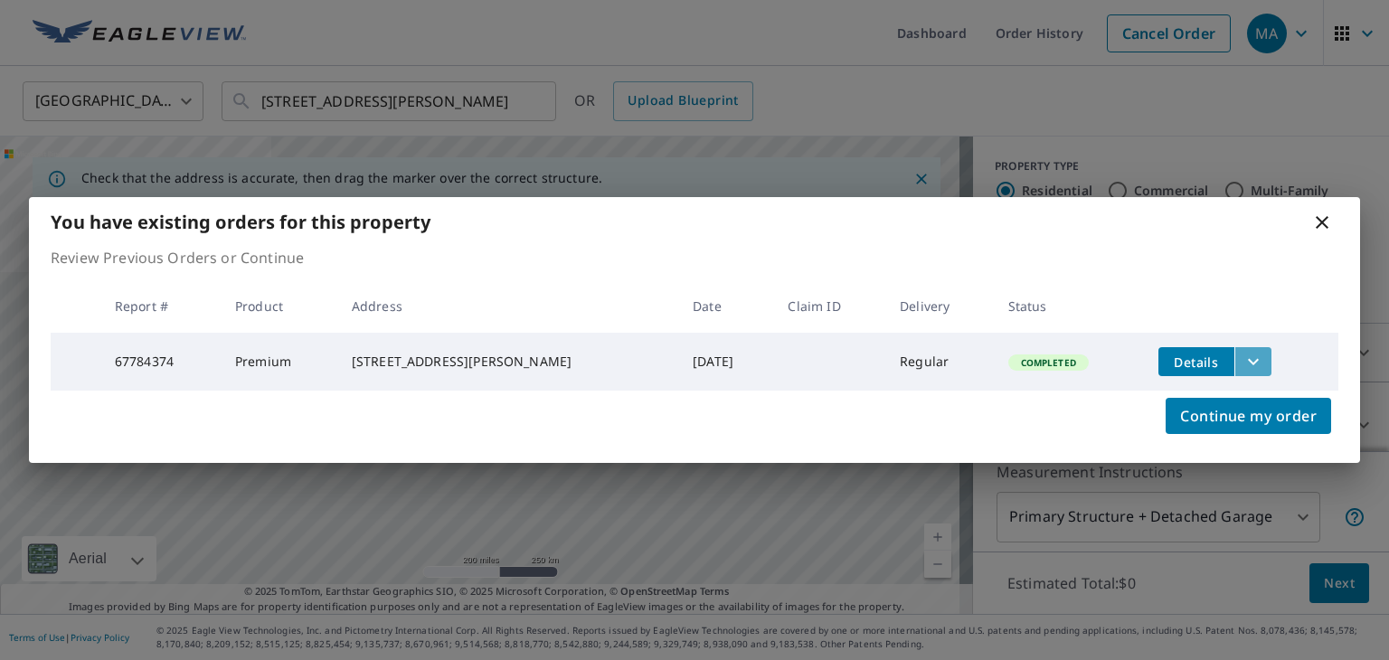
click at [1250, 363] on button "filesDropdownBtn-67784374" at bounding box center [1252, 361] width 37 height 29
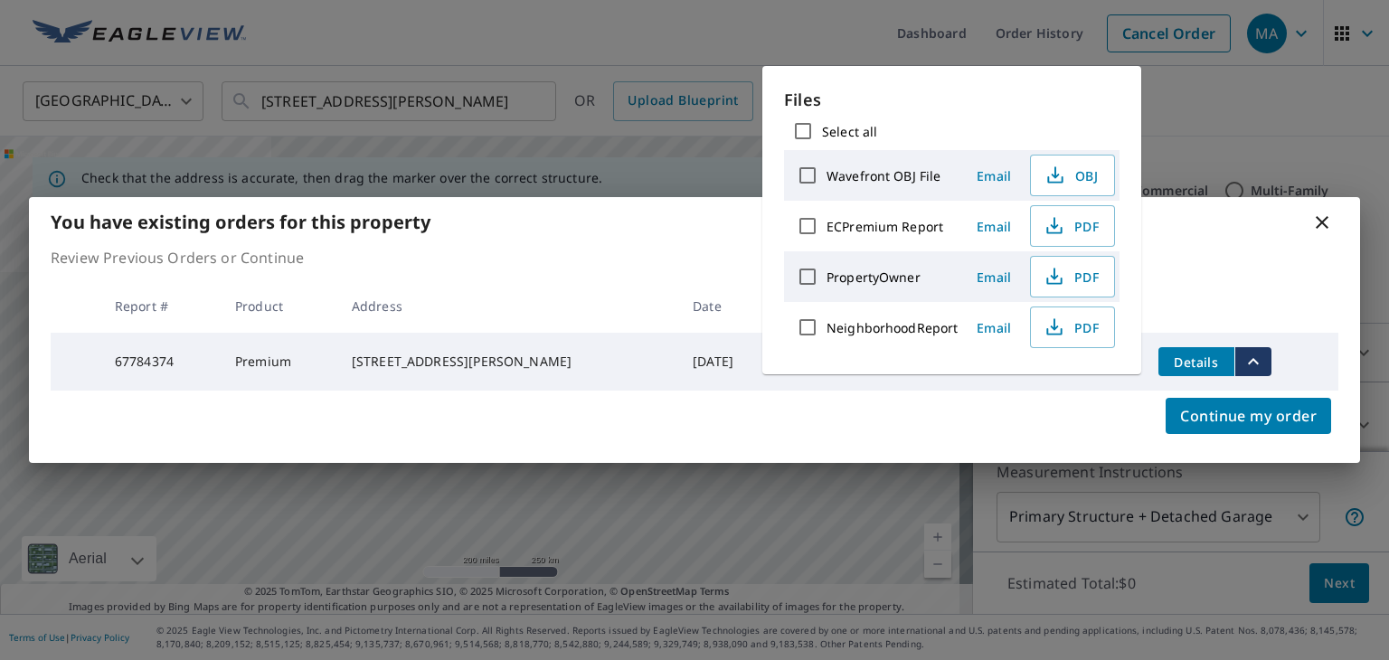
click at [900, 231] on label "ECPremium Report" at bounding box center [885, 226] width 117 height 17
click at [827, 231] on input "ECPremium Report" at bounding box center [808, 226] width 38 height 38
checkbox input "true"
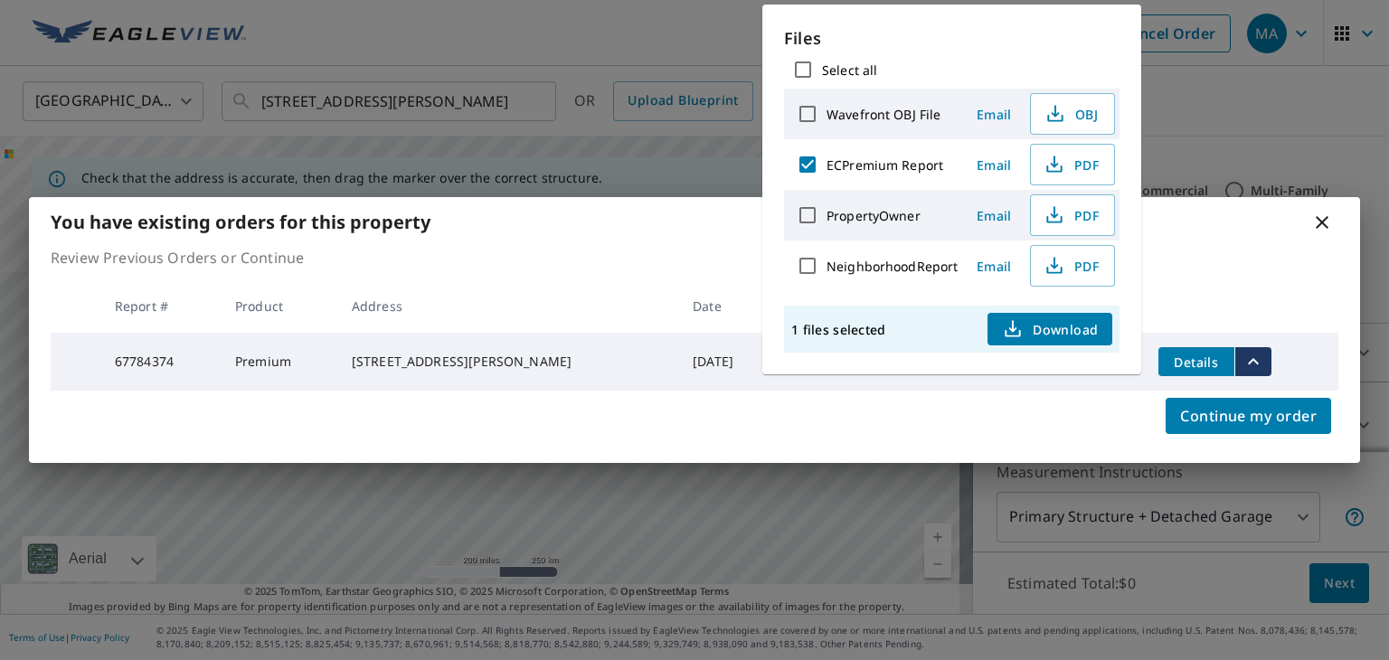
click at [1049, 329] on span "Download" at bounding box center [1050, 329] width 96 height 22
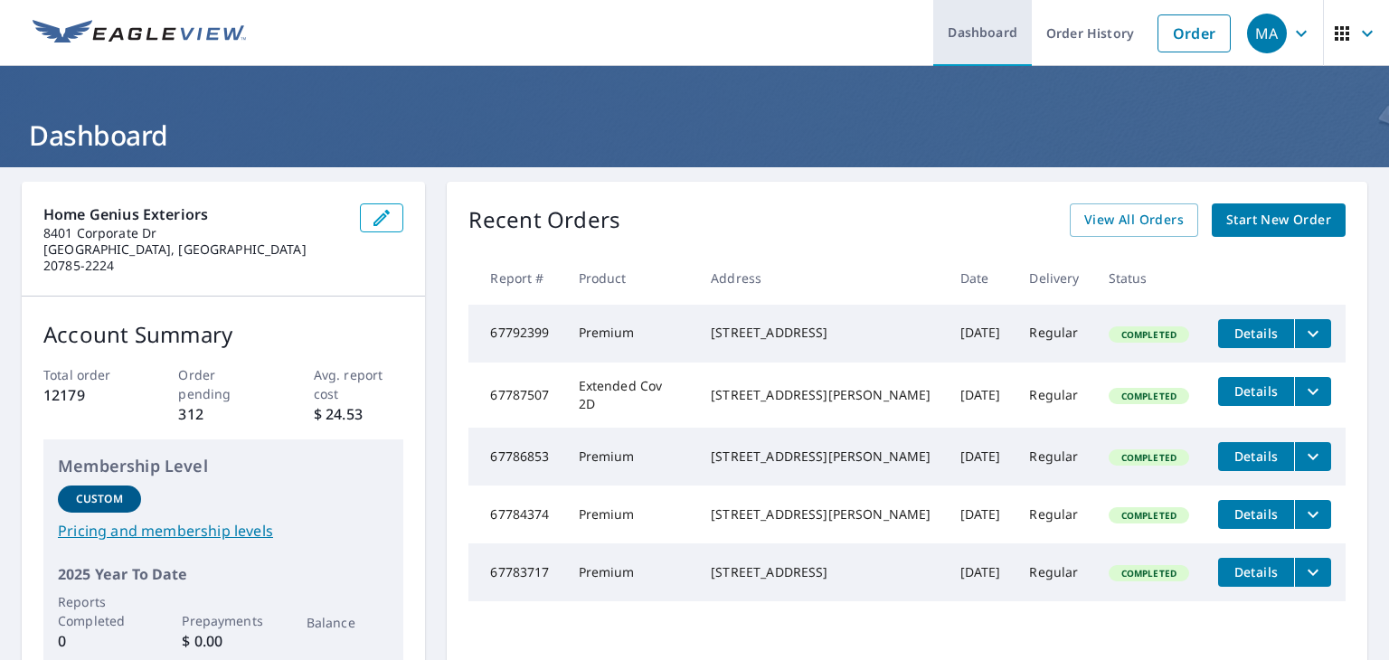
click at [1063, 30] on link "Order History" at bounding box center [1090, 33] width 117 height 66
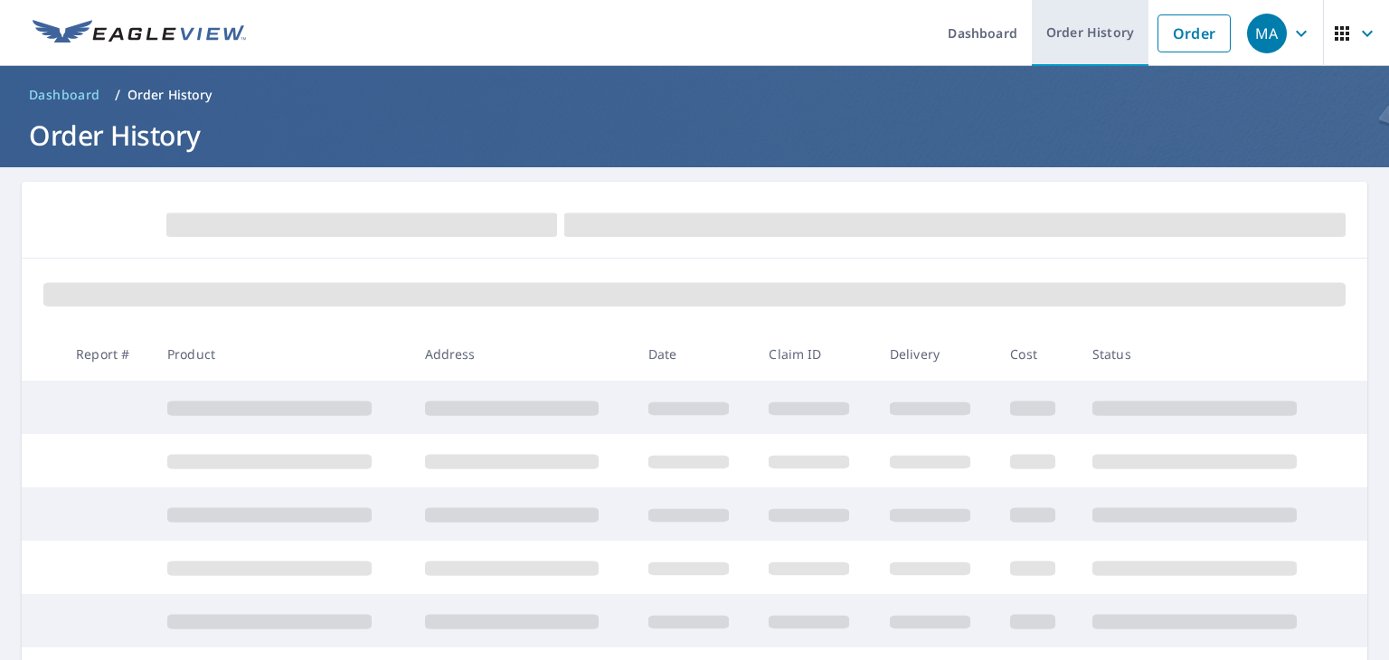
click at [1083, 37] on link "Order History" at bounding box center [1090, 33] width 117 height 66
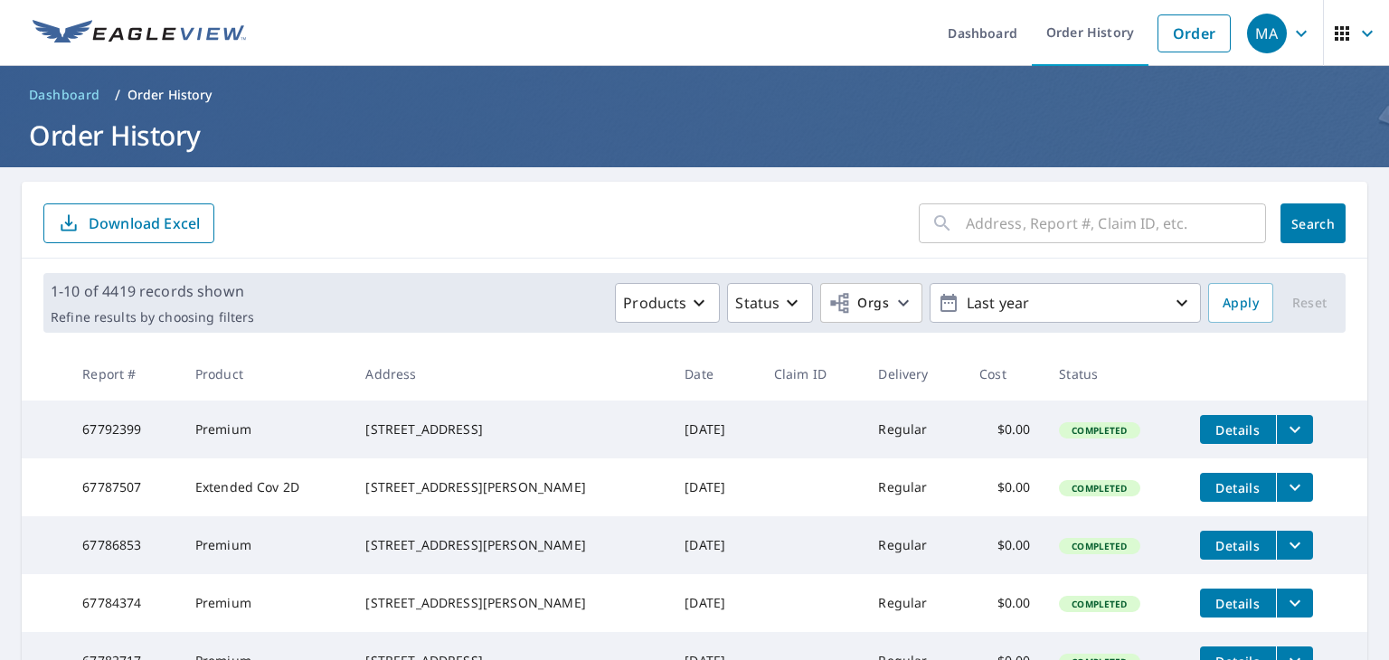
click at [1064, 229] on input "text" at bounding box center [1116, 223] width 300 height 51
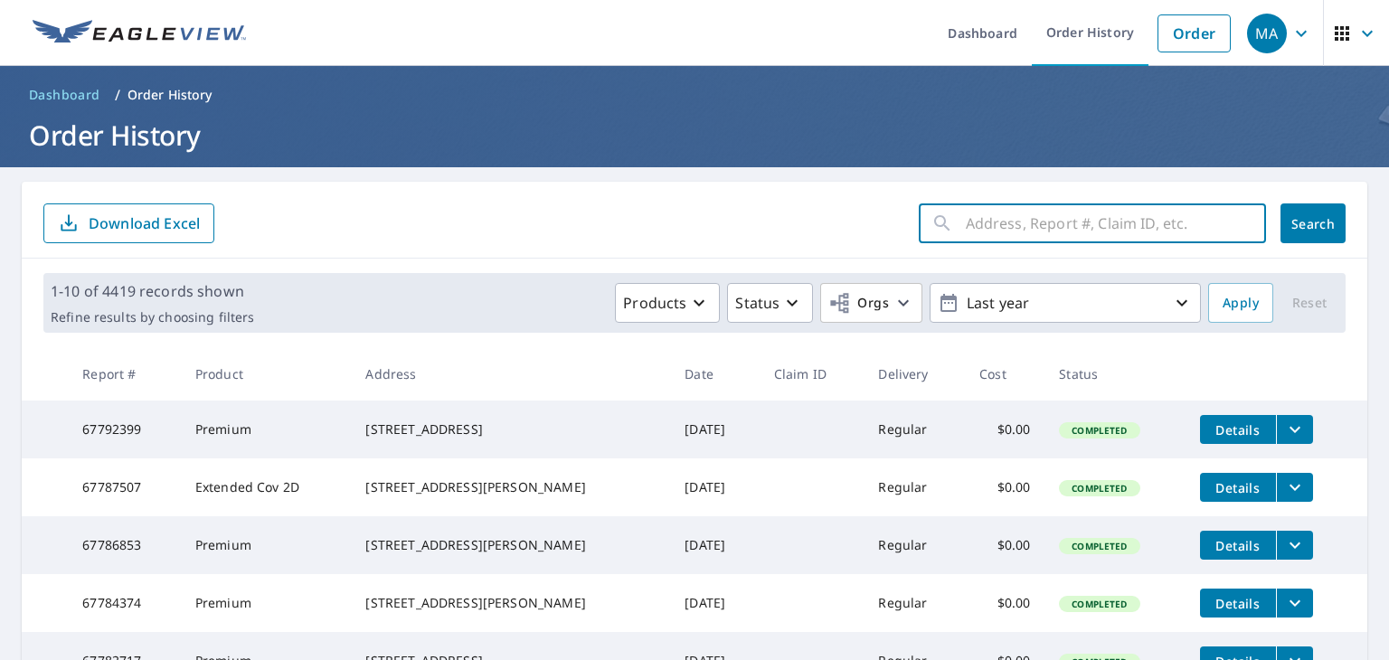
paste input "[STREET_ADDRESS]"
type input "[STREET_ADDRESS]"
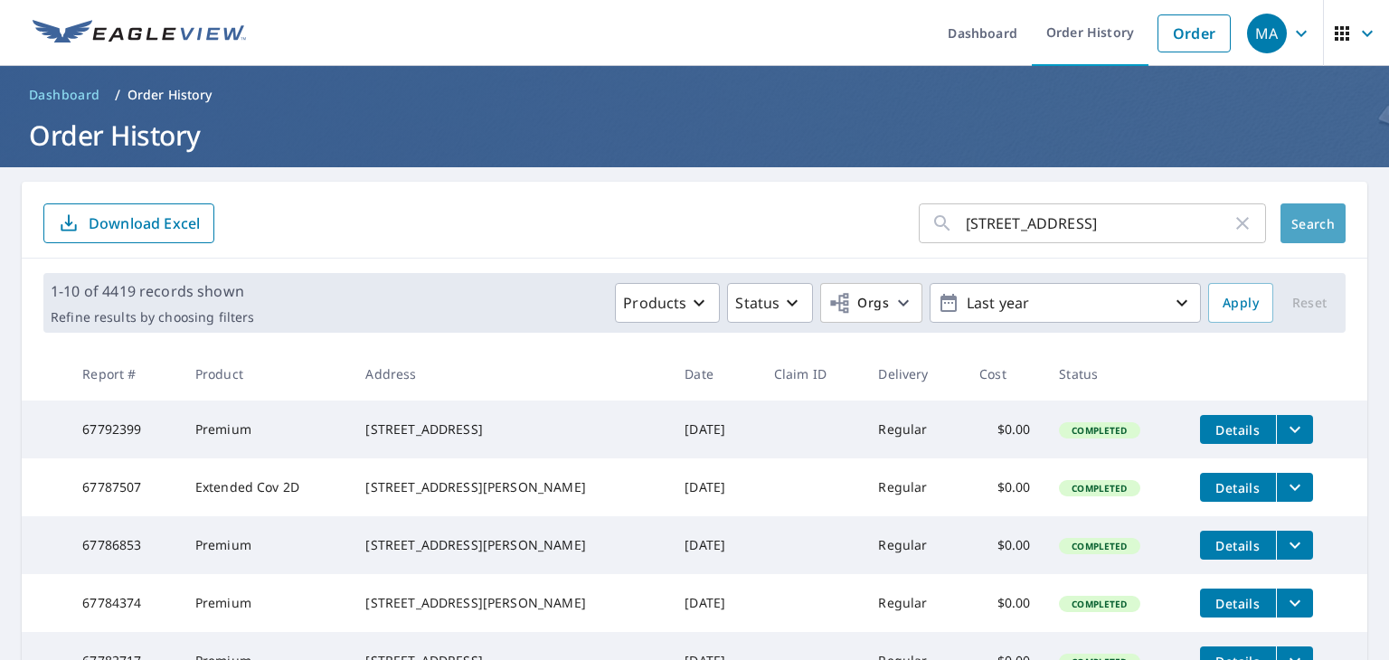
scroll to position [0, 0]
click at [1281, 222] on button "Search" at bounding box center [1313, 223] width 65 height 40
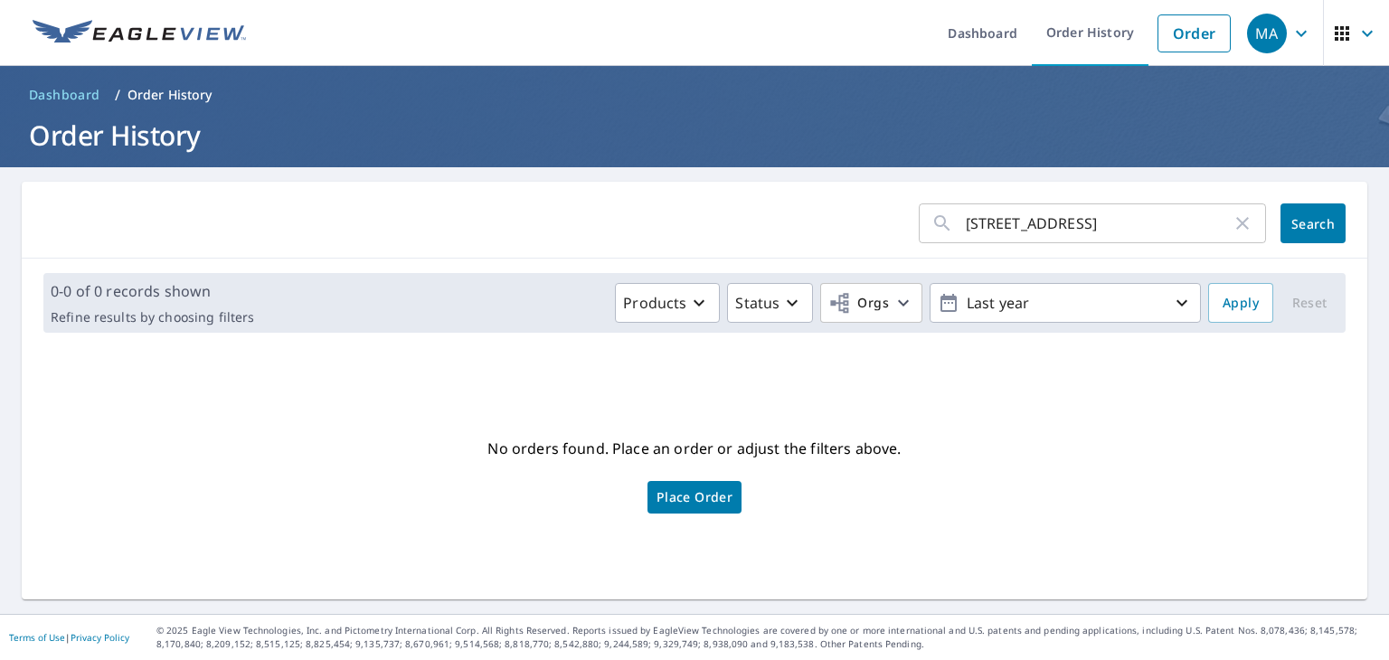
click at [719, 484] on link "Place Order" at bounding box center [695, 497] width 94 height 33
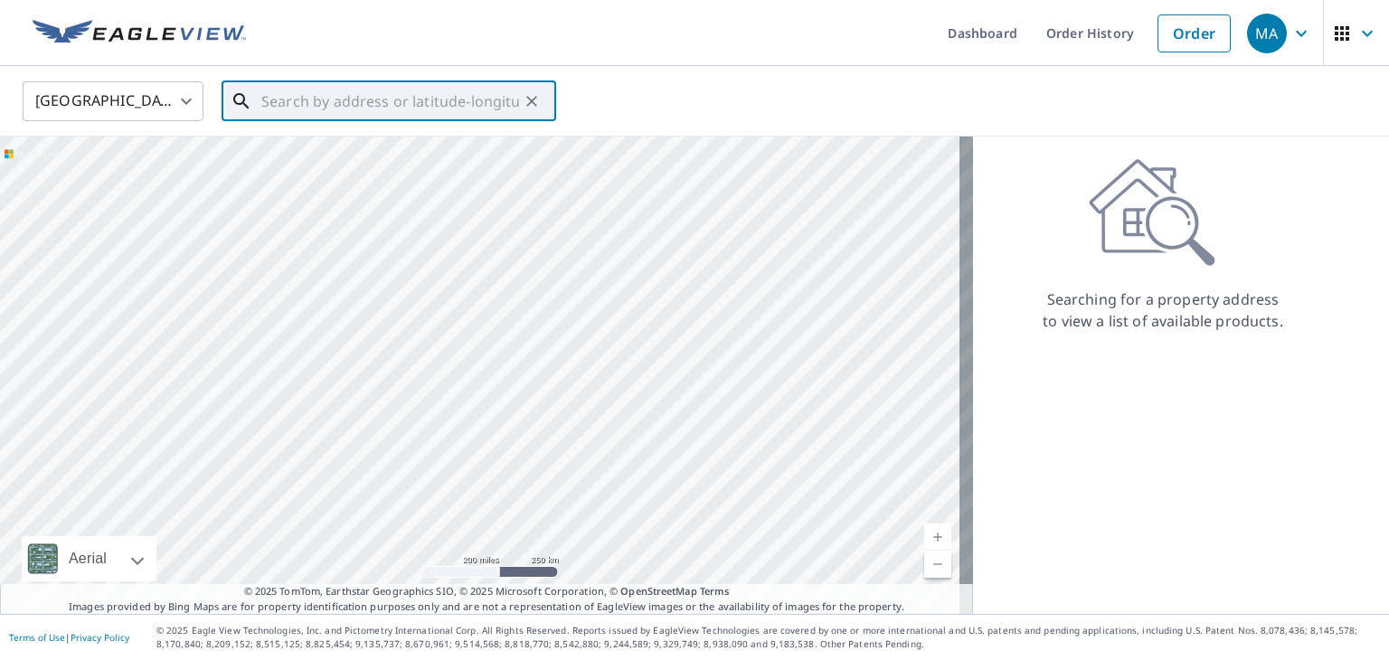
click at [465, 114] on input "text" at bounding box center [390, 101] width 258 height 51
paste input "[STREET_ADDRESS]"
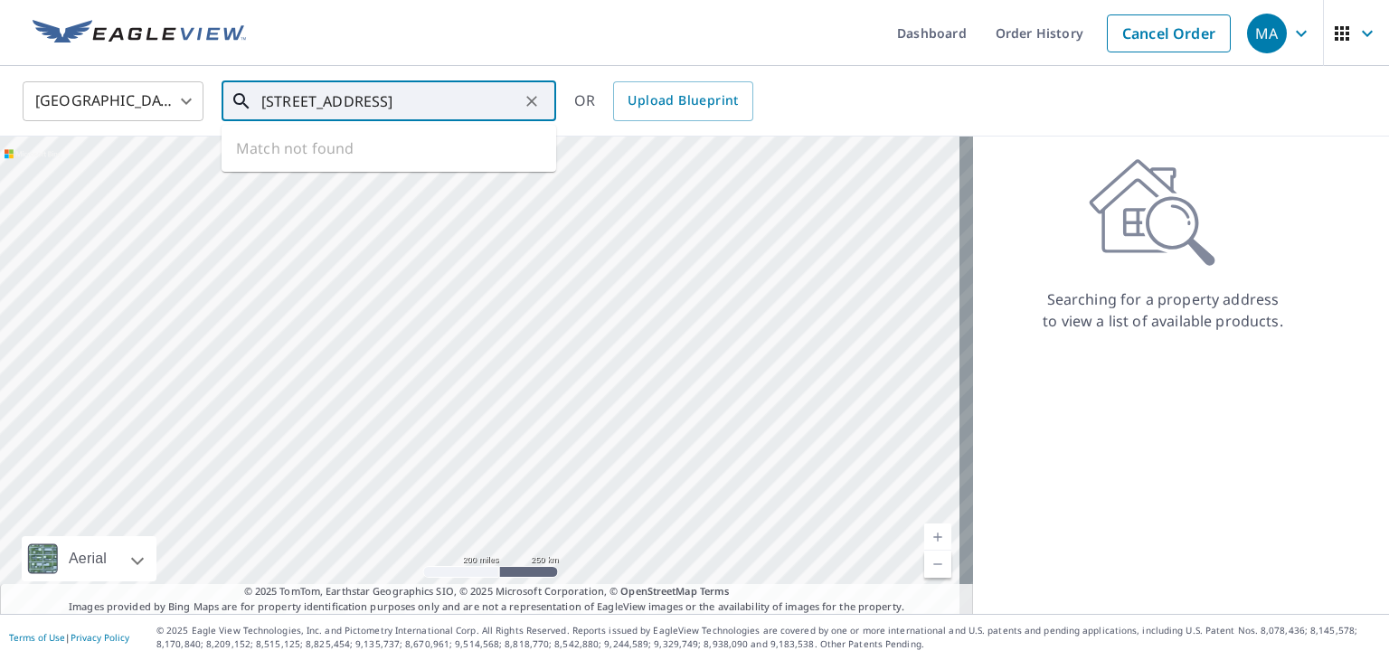
type input "[STREET_ADDRESS]"
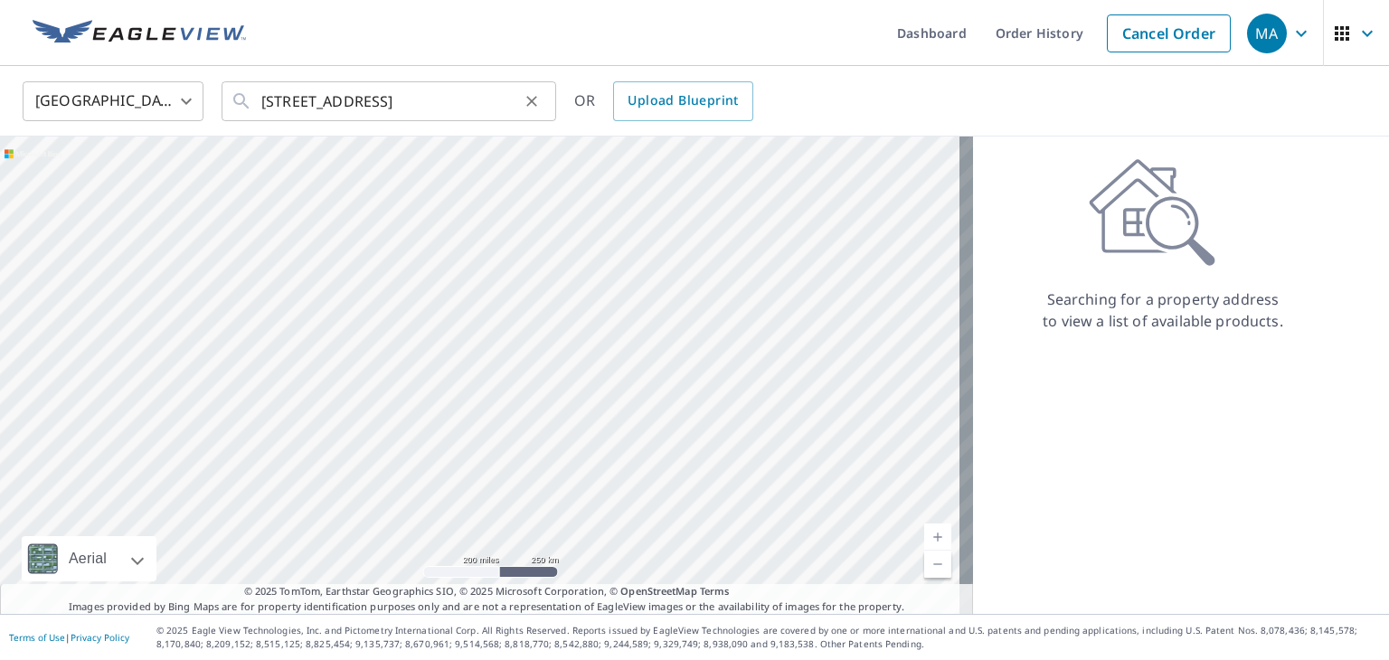
scroll to position [0, 0]
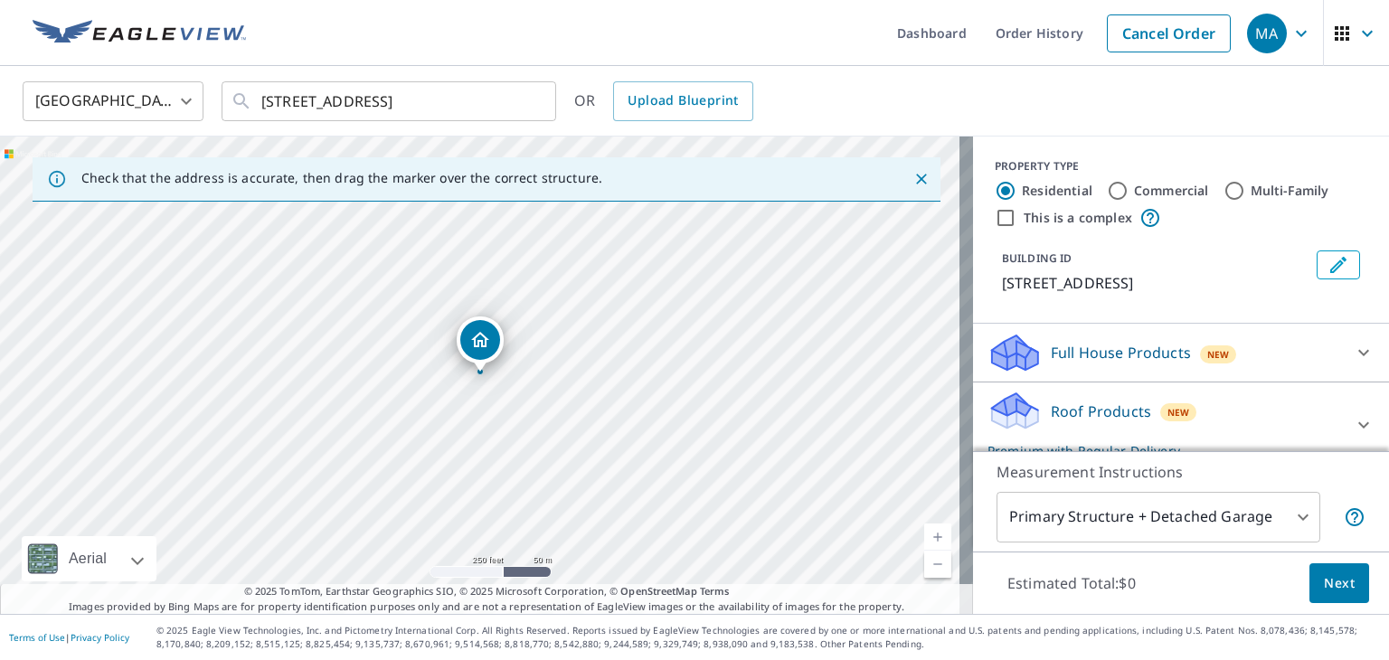
click at [1118, 401] on p "Roof Products" at bounding box center [1101, 412] width 100 height 22
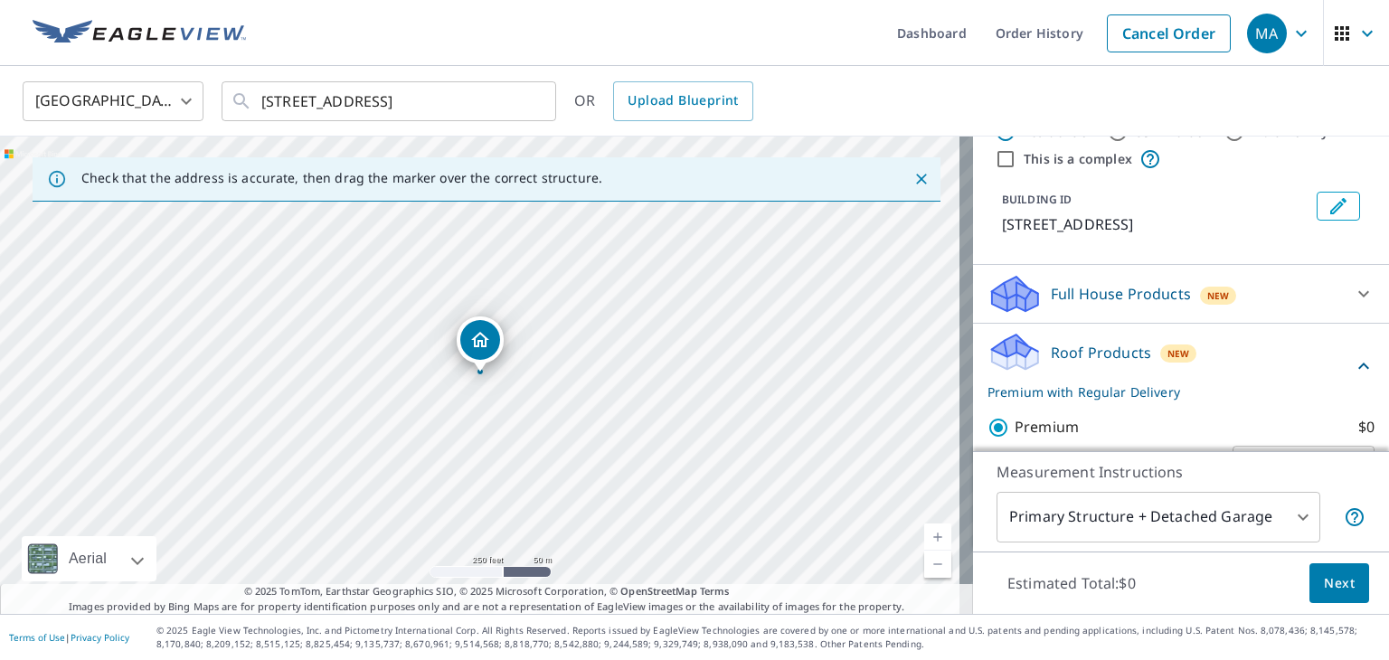
scroll to position [90, 0]
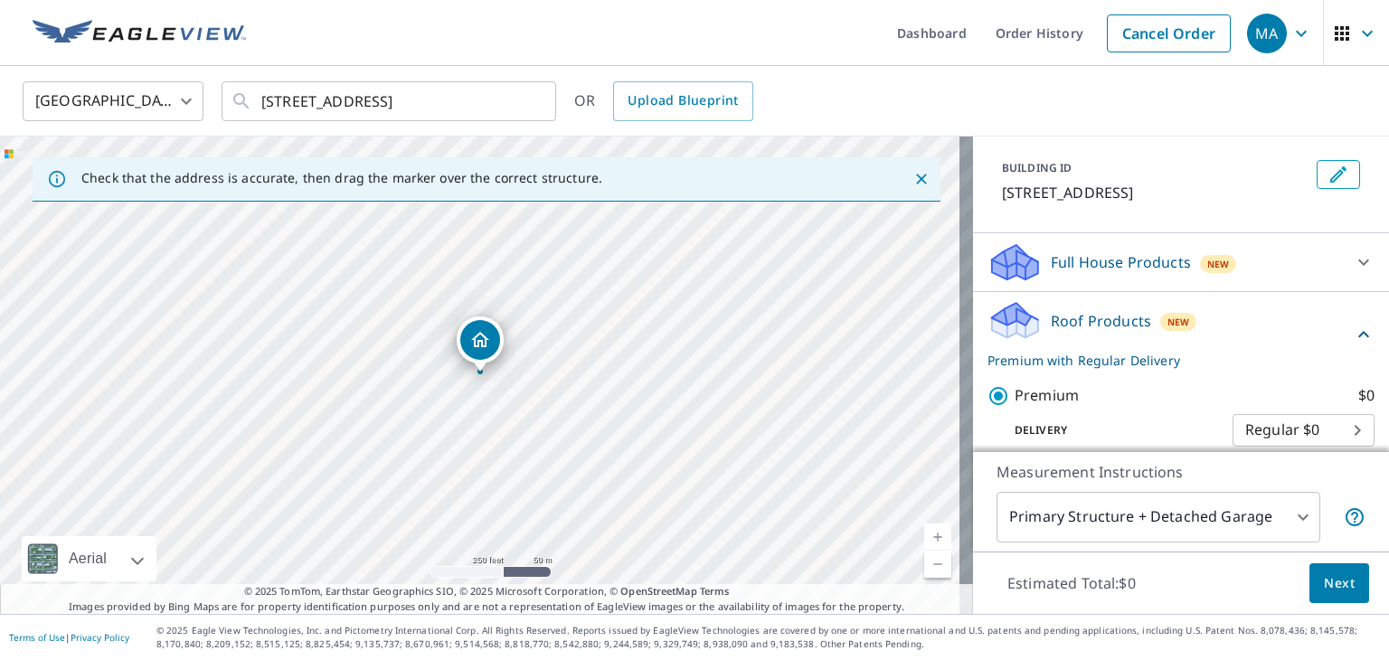
click at [1330, 585] on span "Next" at bounding box center [1339, 583] width 31 height 23
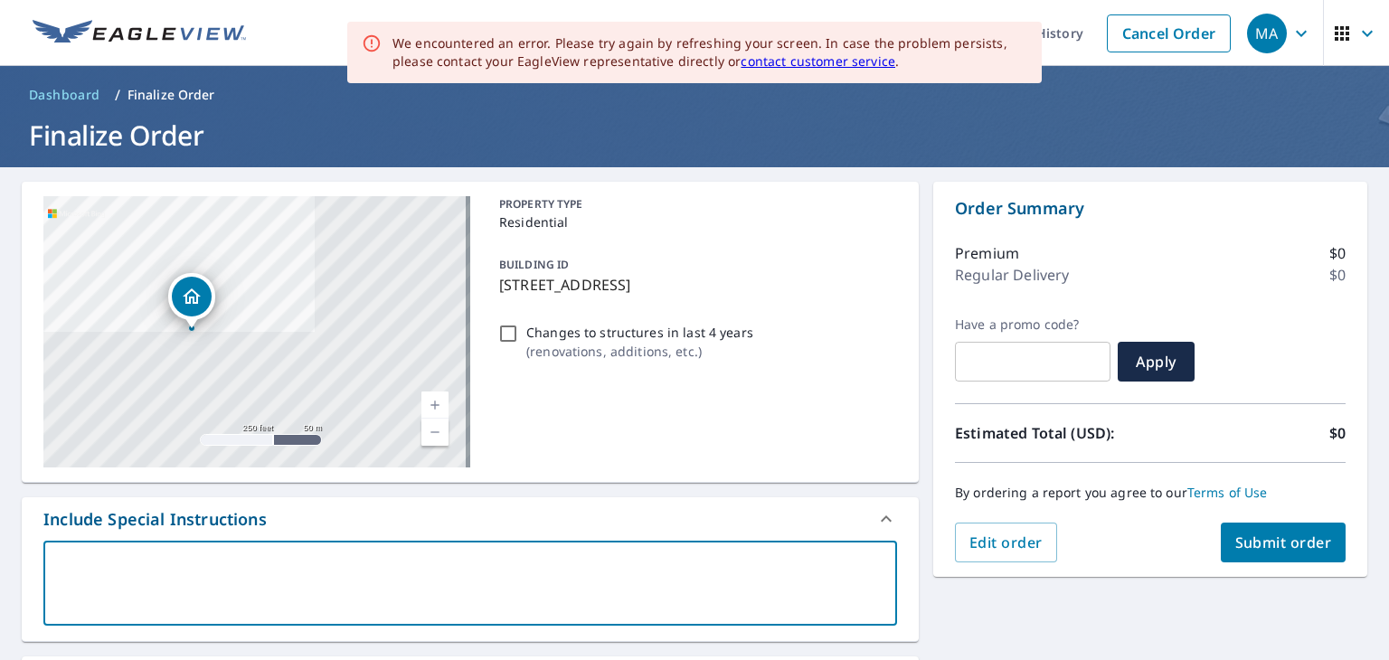
click at [569, 601] on textarea at bounding box center [470, 584] width 828 height 52
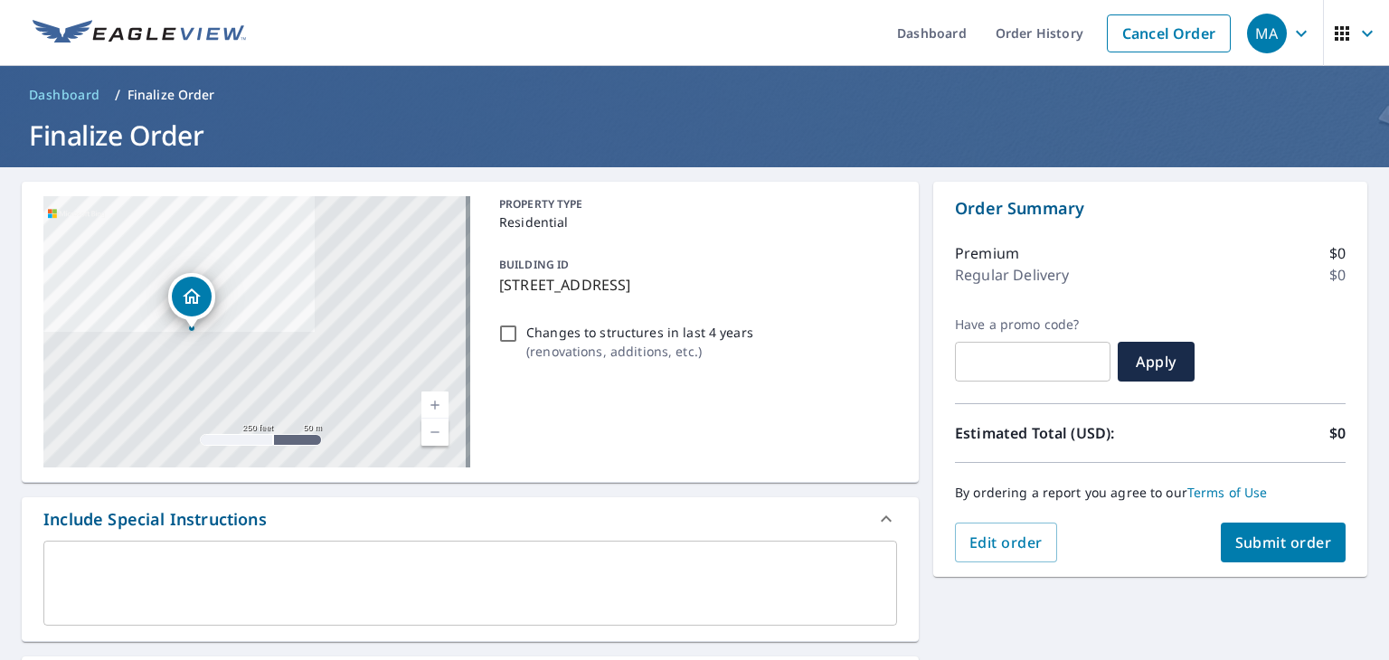
click at [315, 575] on textarea at bounding box center [470, 584] width 828 height 52
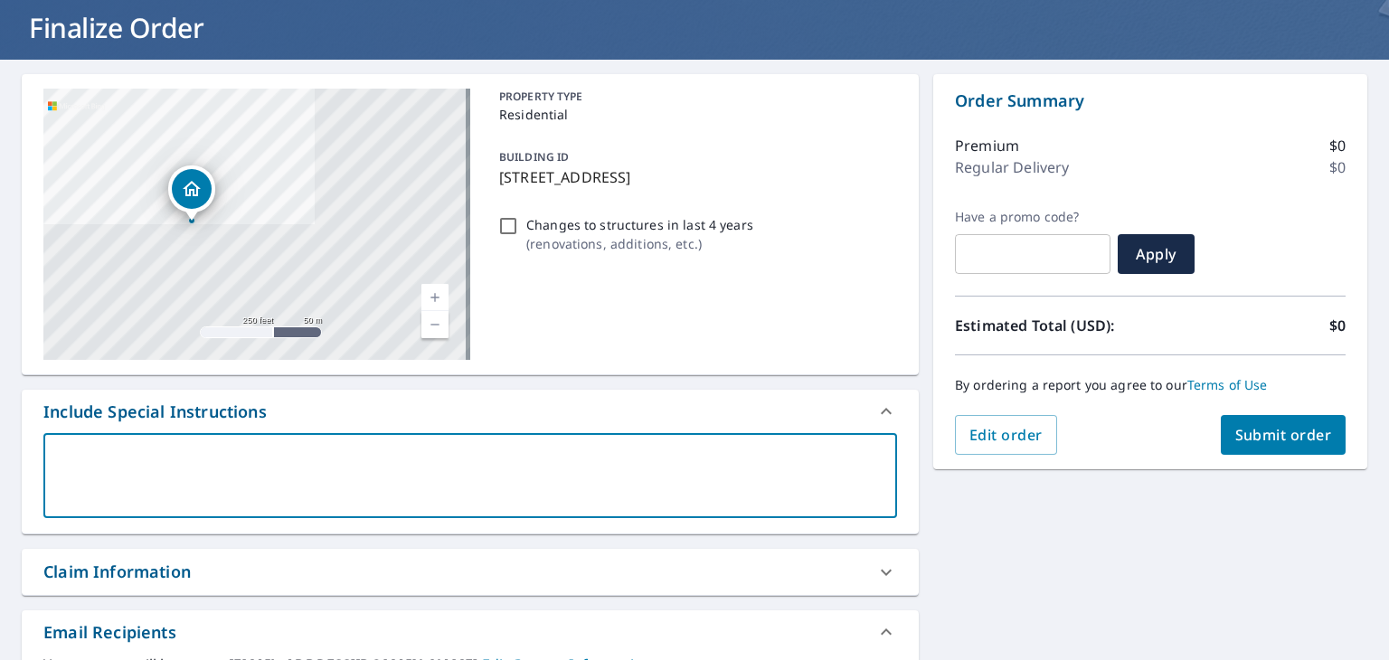
scroll to position [271, 0]
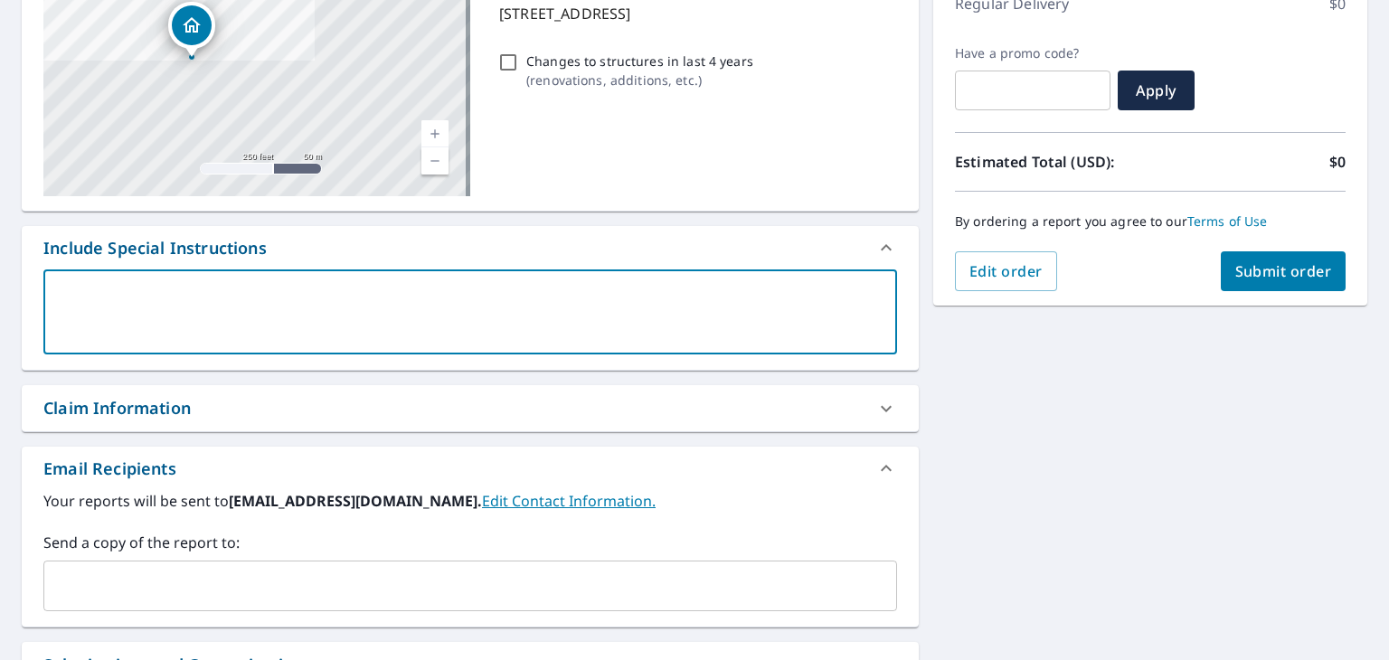
click at [181, 572] on input "text" at bounding box center [457, 586] width 810 height 34
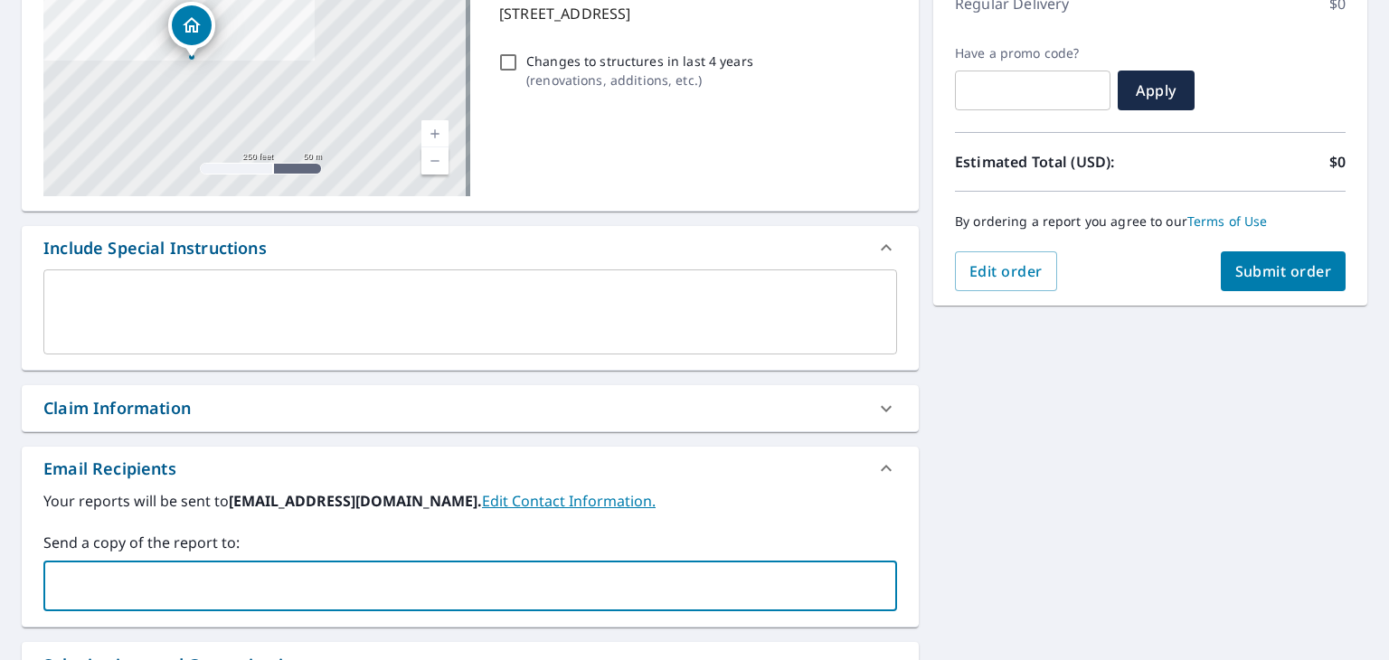
paste input "[EMAIL_ADDRESS][DOMAIN_NAME]"
type input "[EMAIL_ADDRESS][DOMAIN_NAME]"
checkbox input "true"
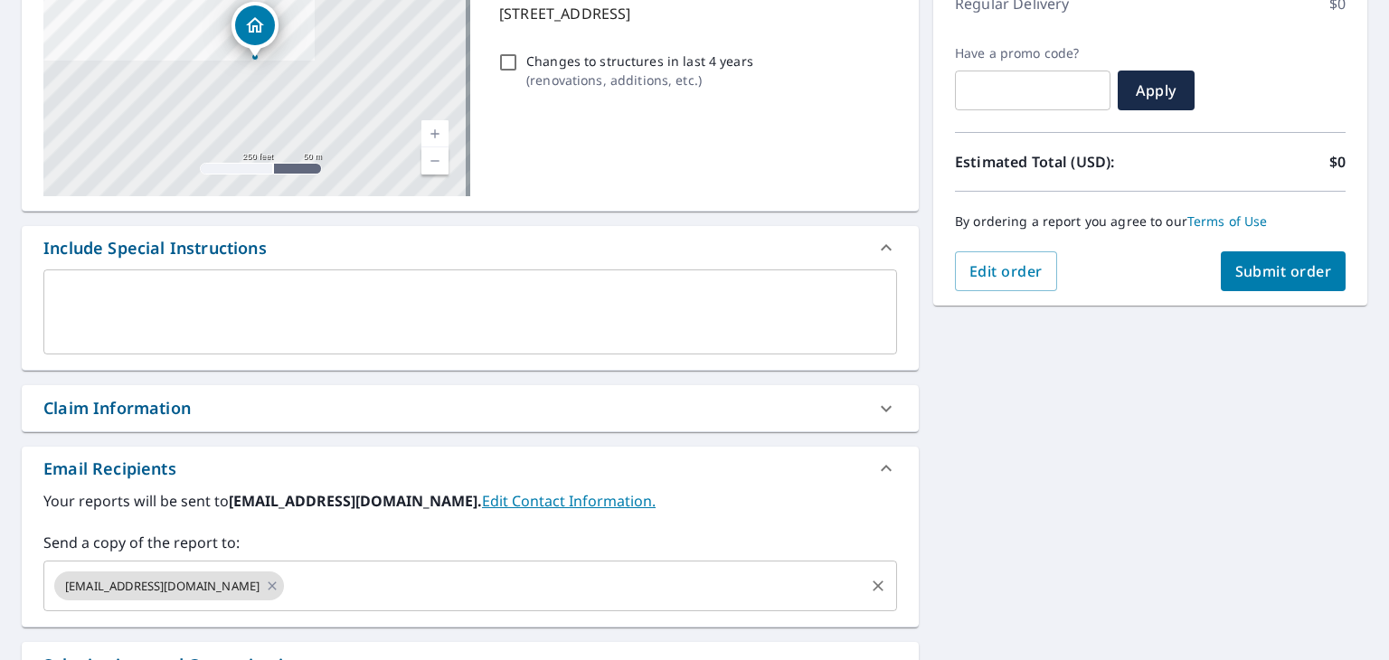
click at [322, 572] on input "text" at bounding box center [574, 586] width 575 height 34
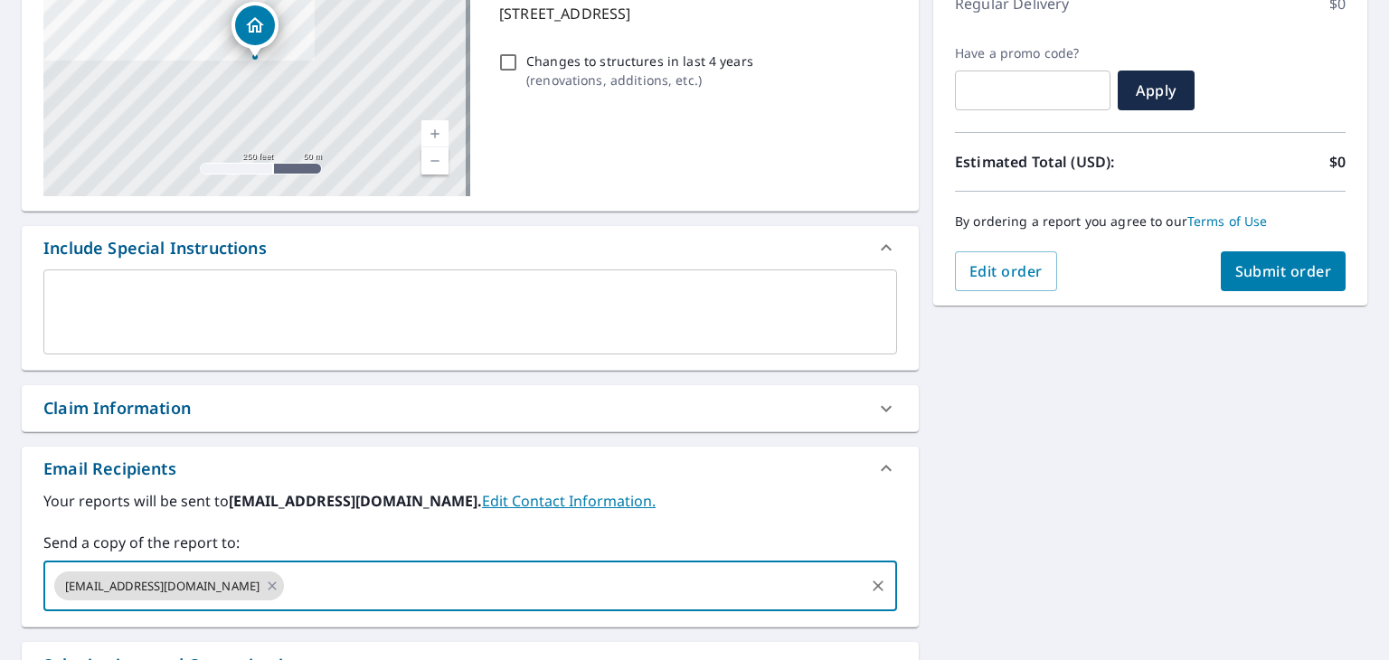
paste input "[EMAIL_ADDRESS][DOMAIN_NAME]"
type input "[EMAIL_ADDRESS][DOMAIN_NAME]"
checkbox input "true"
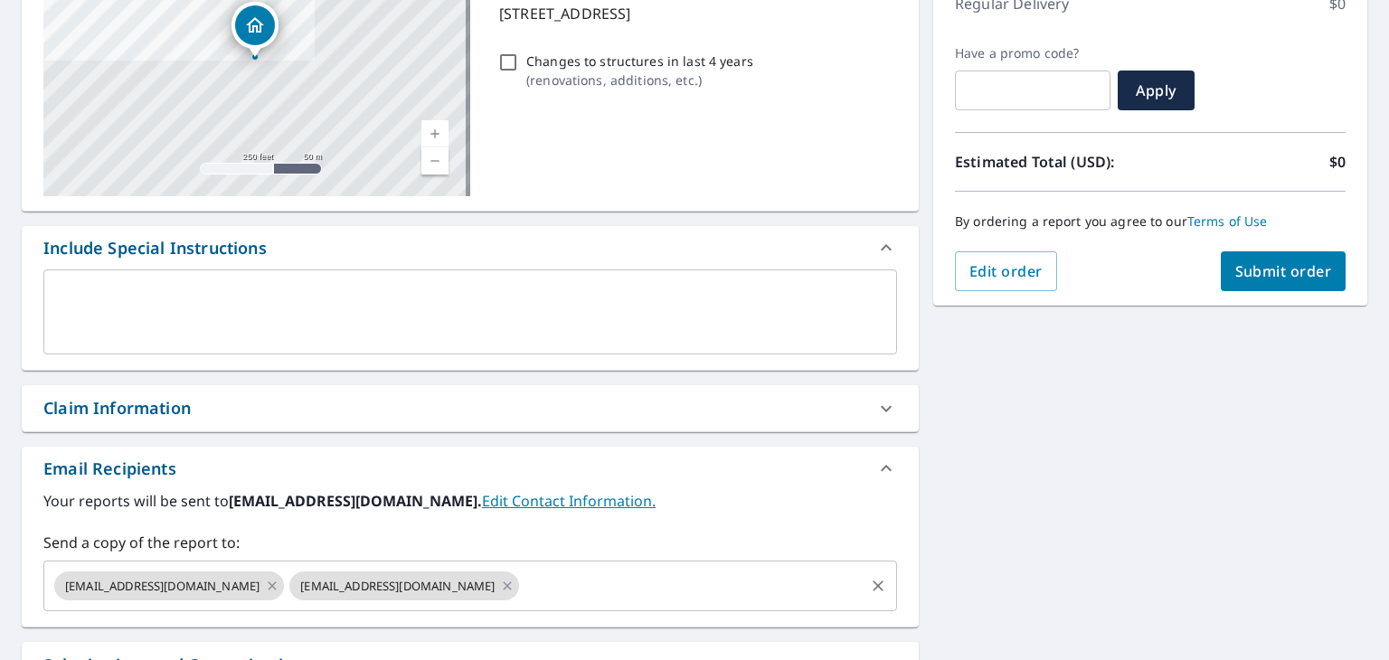
click at [594, 571] on input "text" at bounding box center [692, 586] width 340 height 34
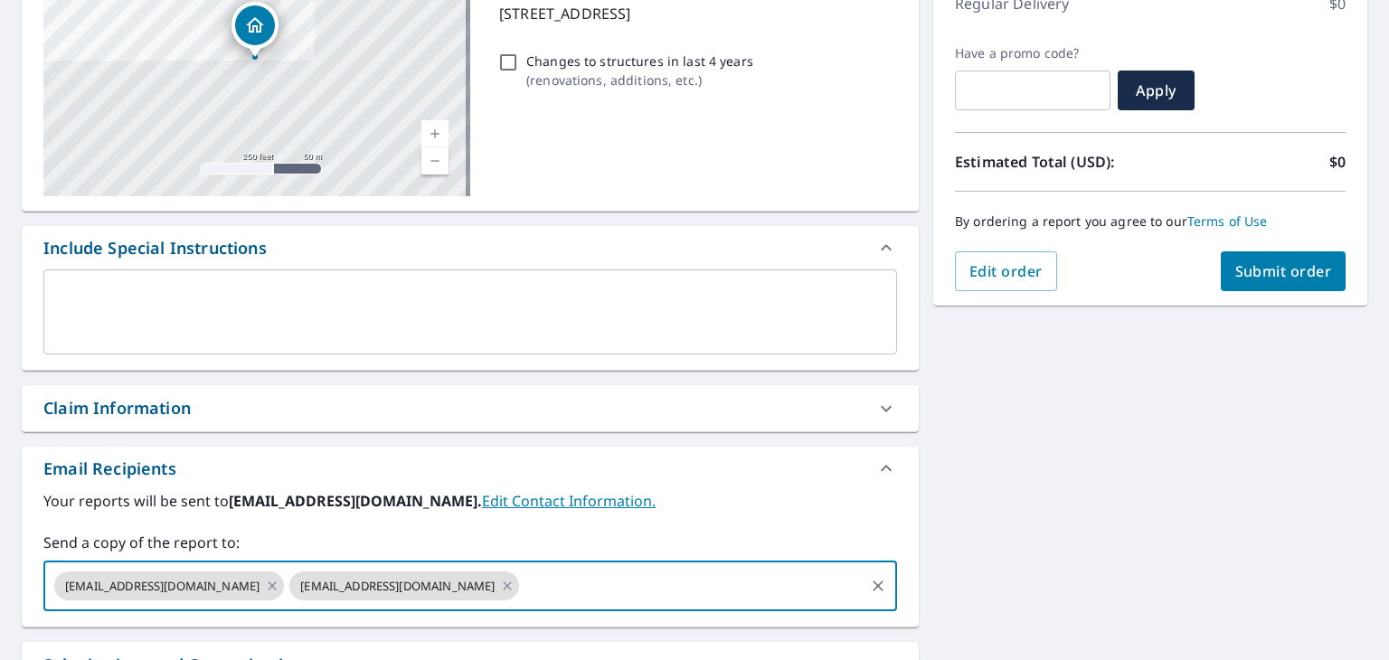
paste input "[EMAIL_ADDRESS][DOMAIN_NAME]"
type input "[EMAIL_ADDRESS][DOMAIN_NAME]"
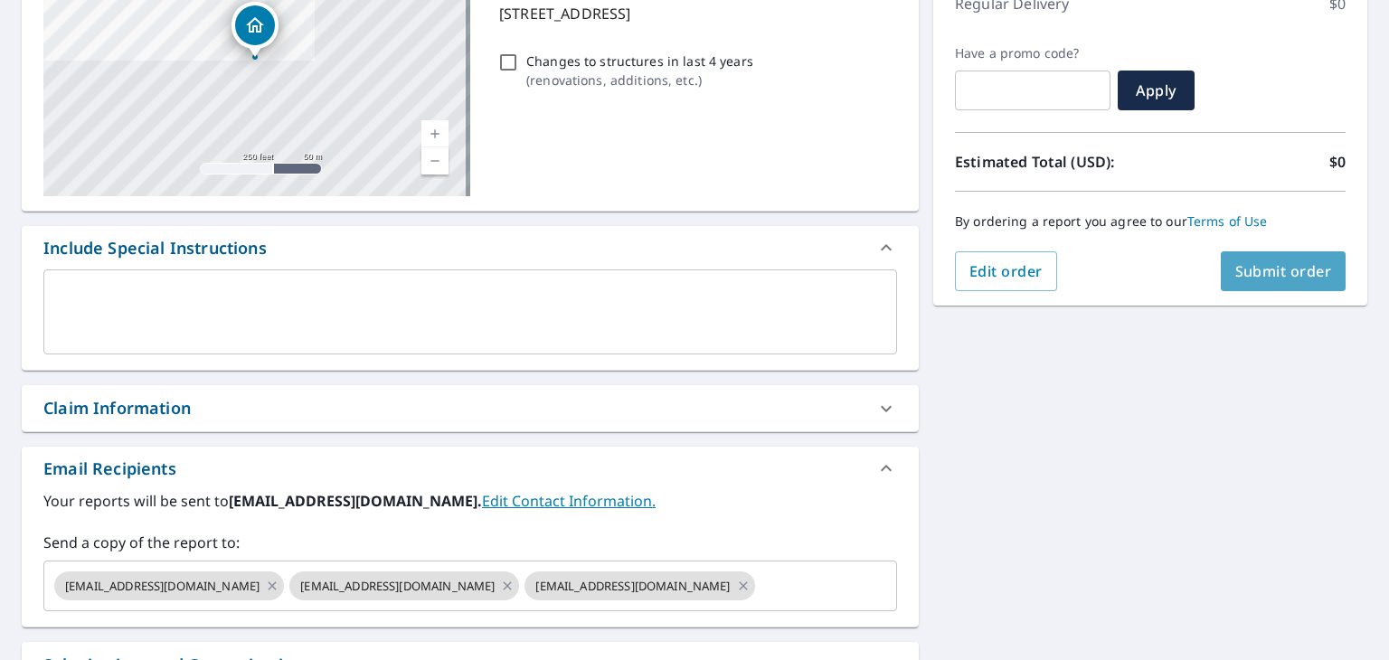
click at [1248, 277] on span "Submit order" at bounding box center [1283, 271] width 97 height 20
checkbox input "true"
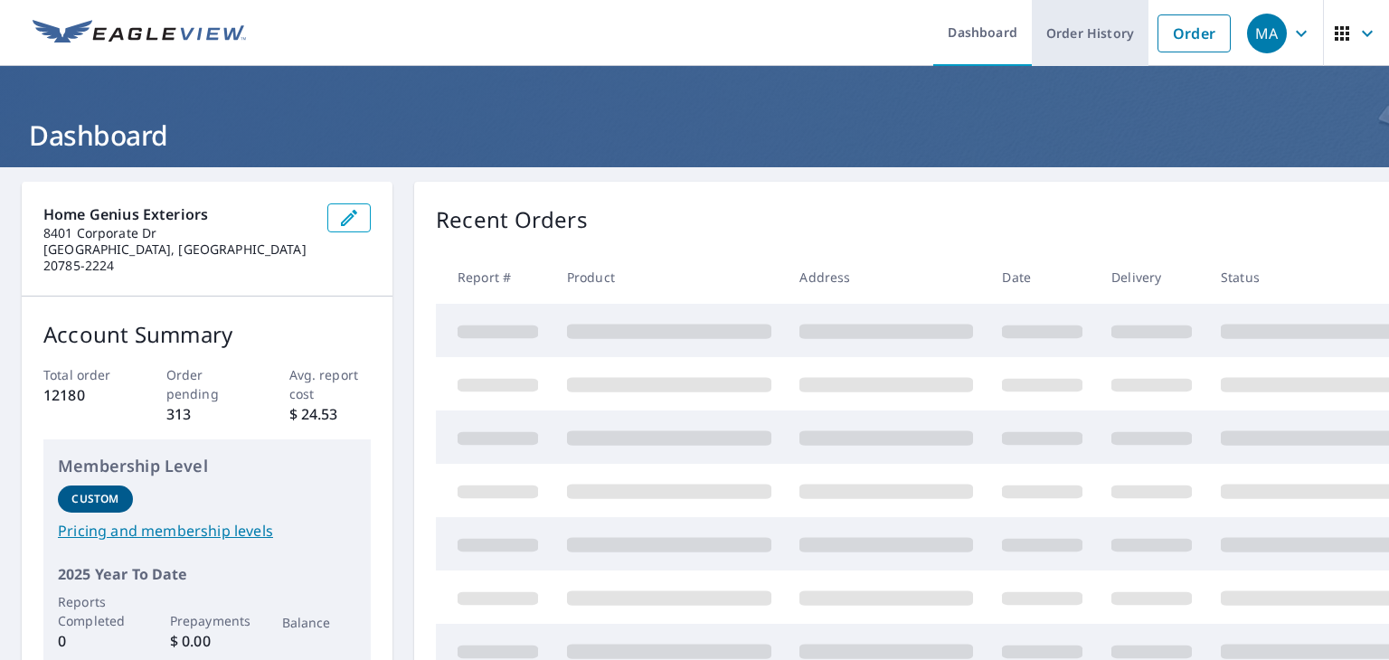
click at [1045, 29] on link "Order History" at bounding box center [1090, 33] width 117 height 66
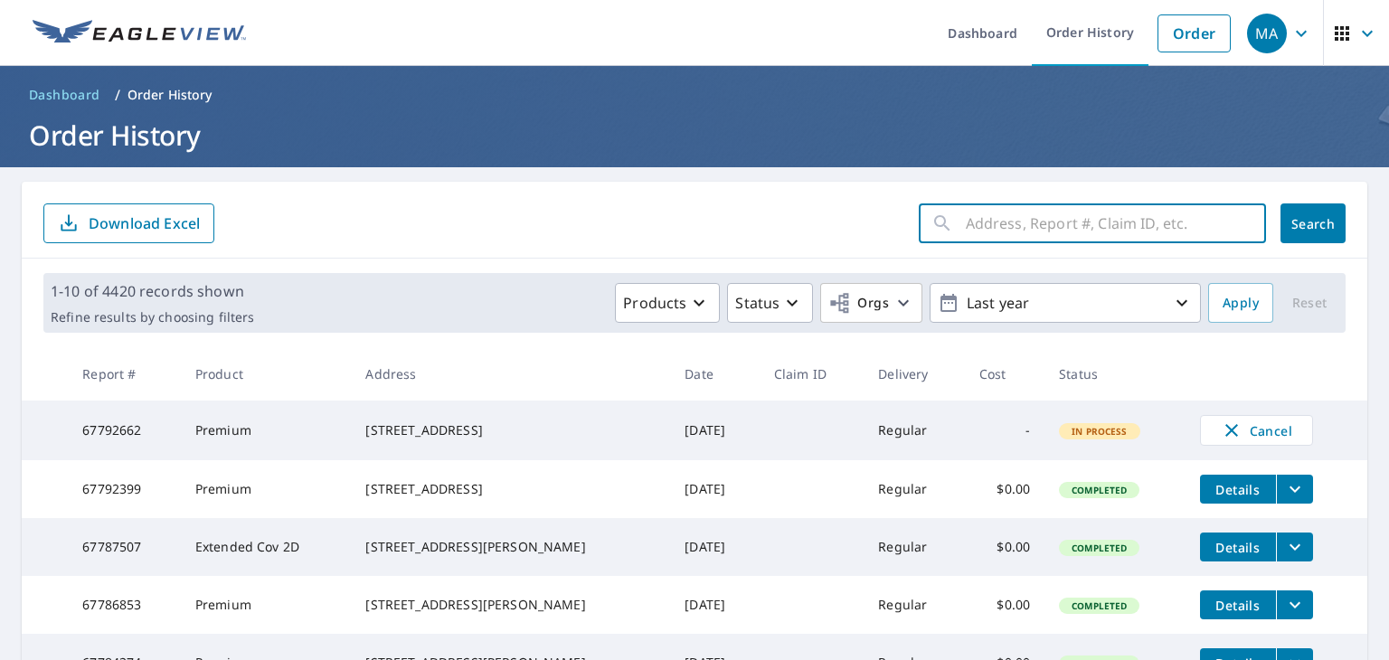
click at [1007, 214] on input "text" at bounding box center [1116, 223] width 300 height 51
click at [991, 215] on input "text" at bounding box center [1116, 223] width 300 height 51
paste input "[STREET_ADDRESS][PERSON_NAME][PERSON_NAME]"
type input "[STREET_ADDRESS][PERSON_NAME][PERSON_NAME]"
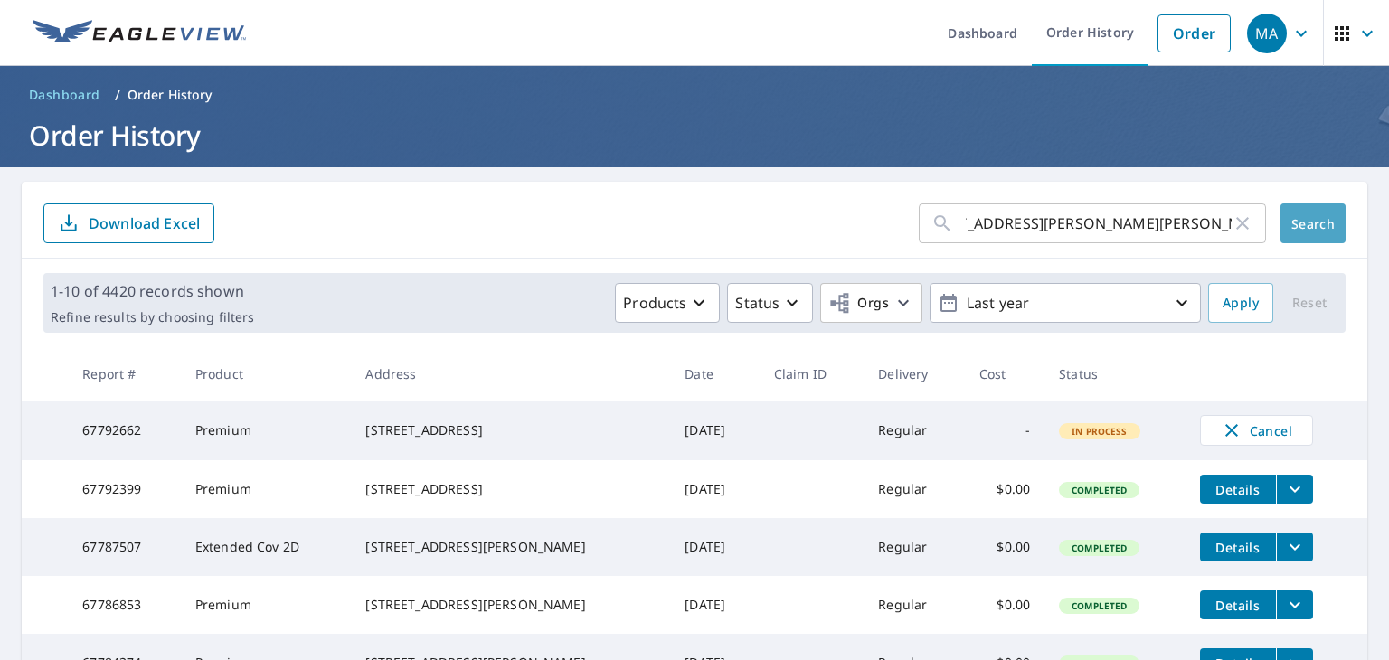
scroll to position [0, 0]
click at [1295, 222] on span "Search" at bounding box center [1313, 223] width 36 height 17
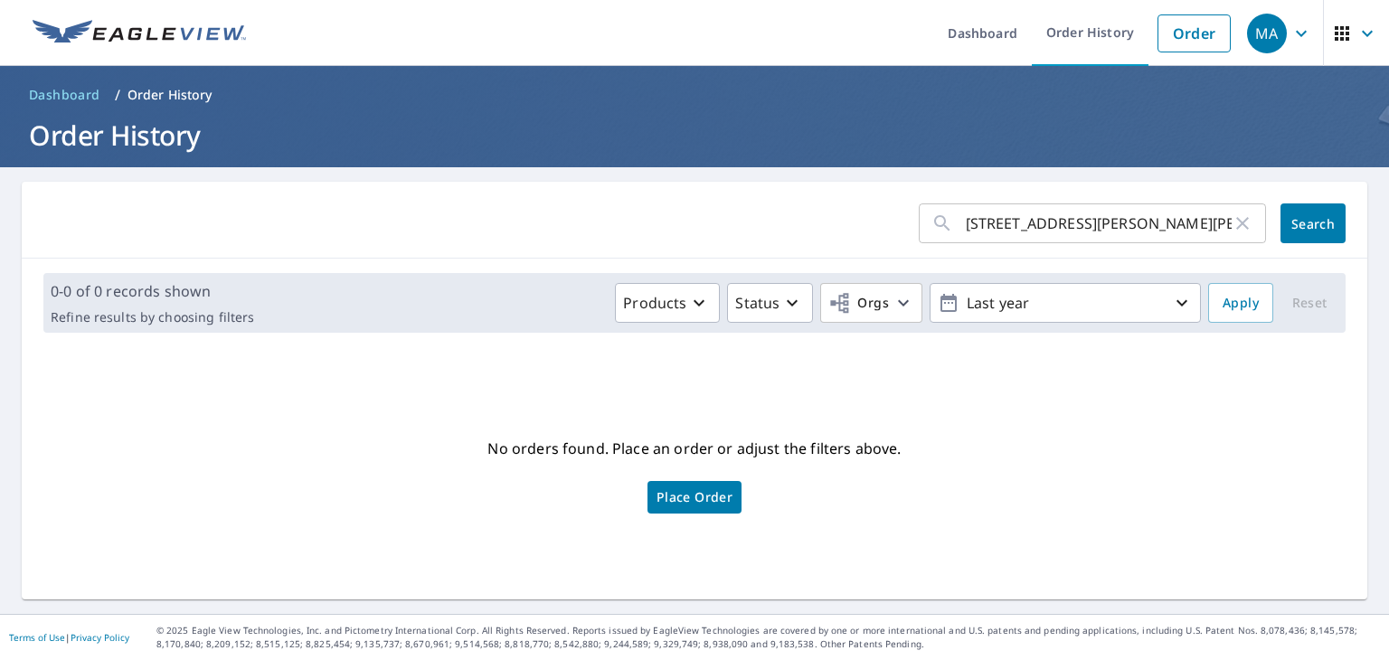
click at [676, 502] on span "Place Order" at bounding box center [695, 497] width 76 height 9
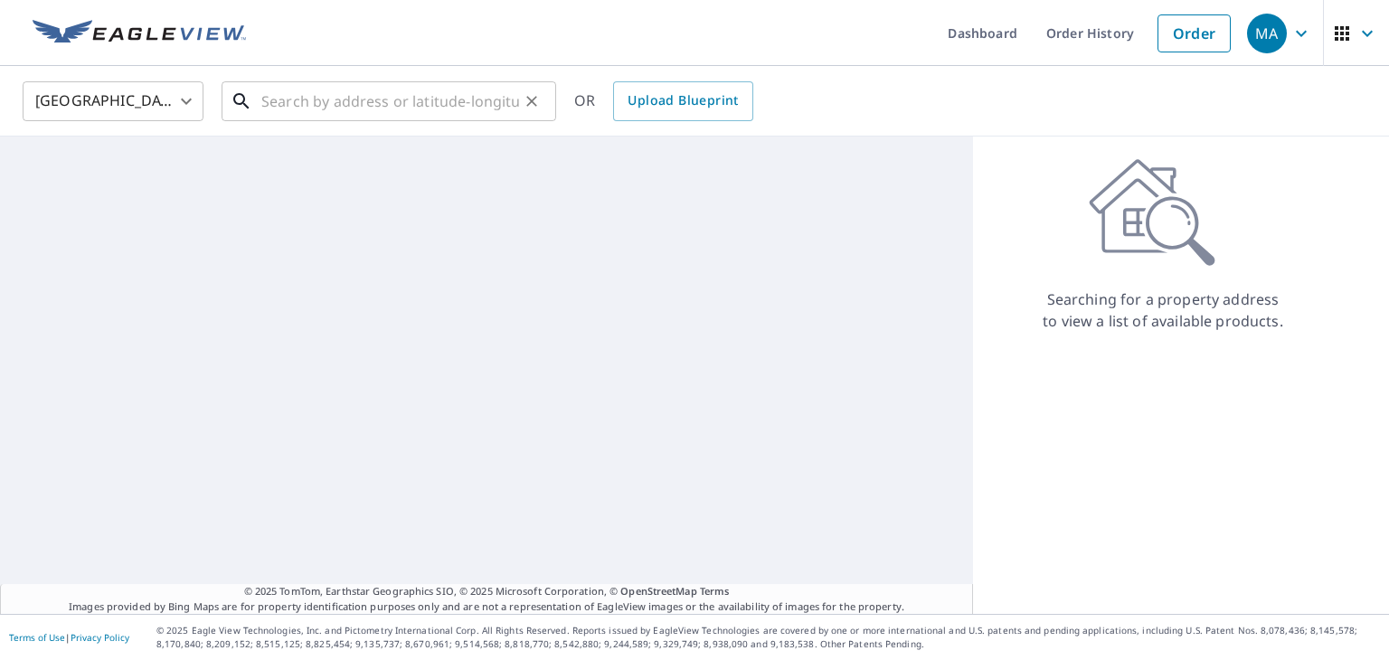
click at [418, 104] on input "text" at bounding box center [390, 101] width 258 height 51
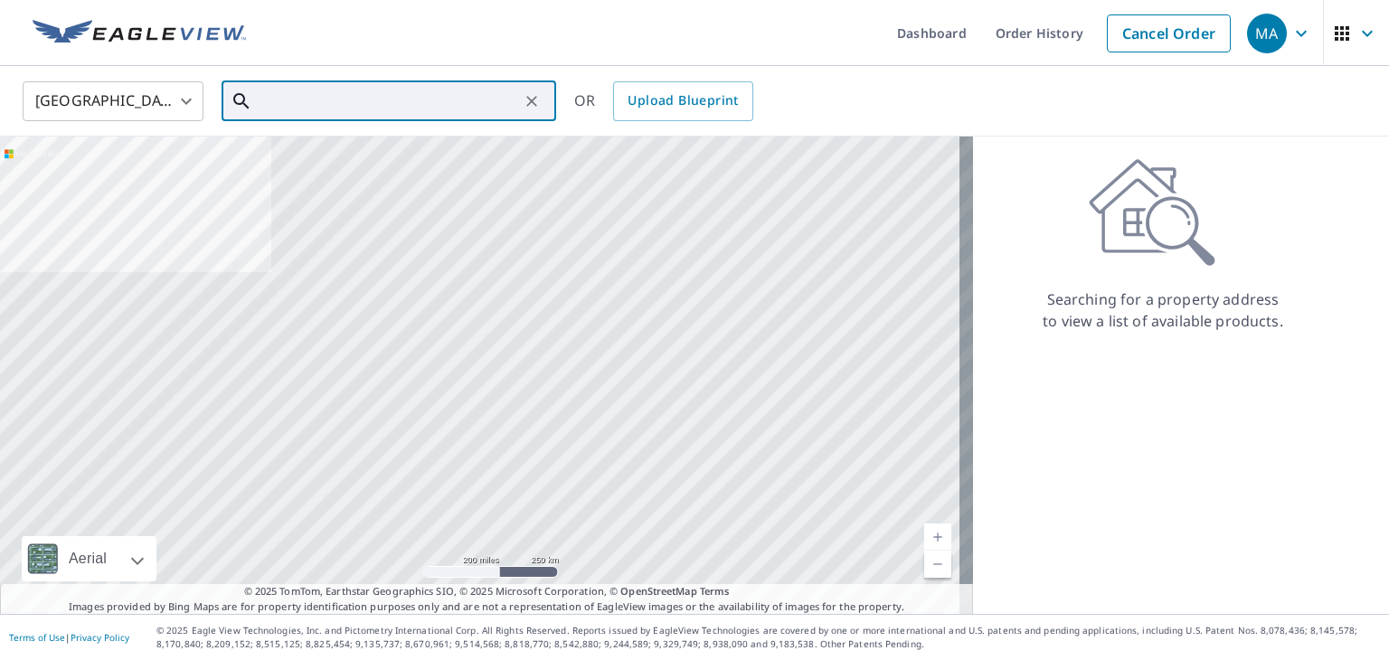
paste input "[STREET_ADDRESS][PERSON_NAME][PERSON_NAME]"
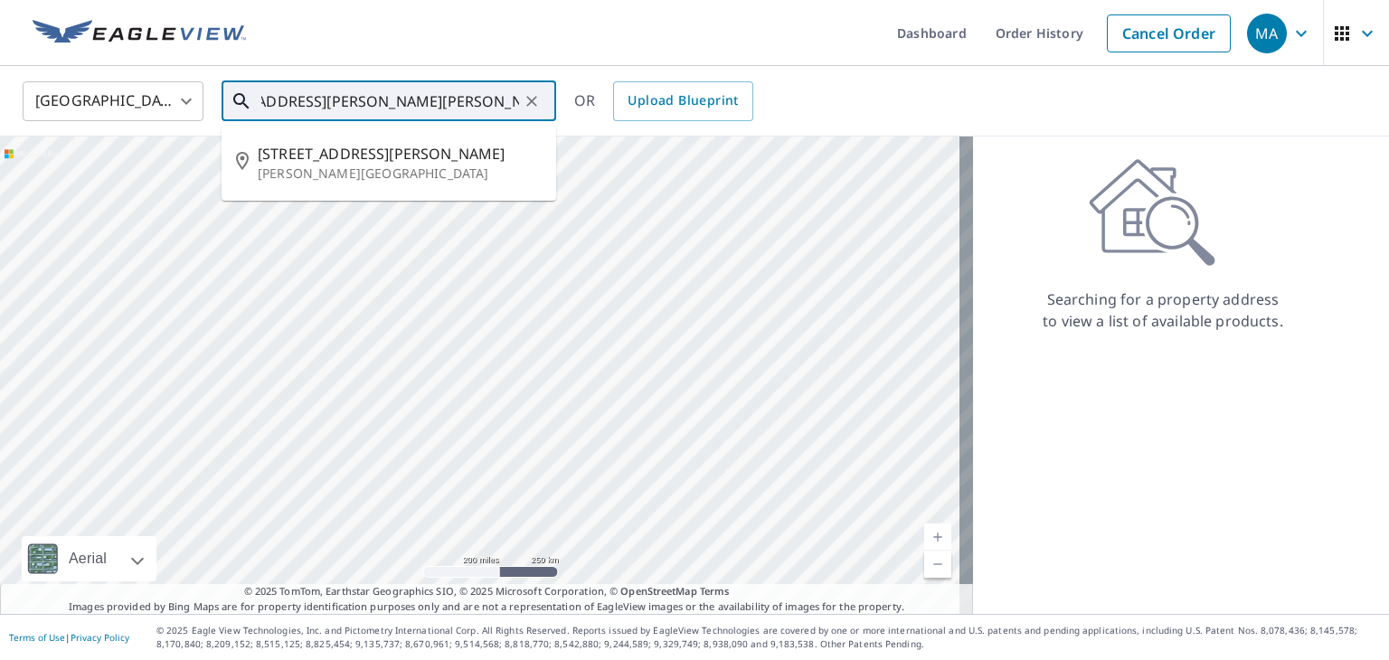
type input "[STREET_ADDRESS][PERSON_NAME][PERSON_NAME]"
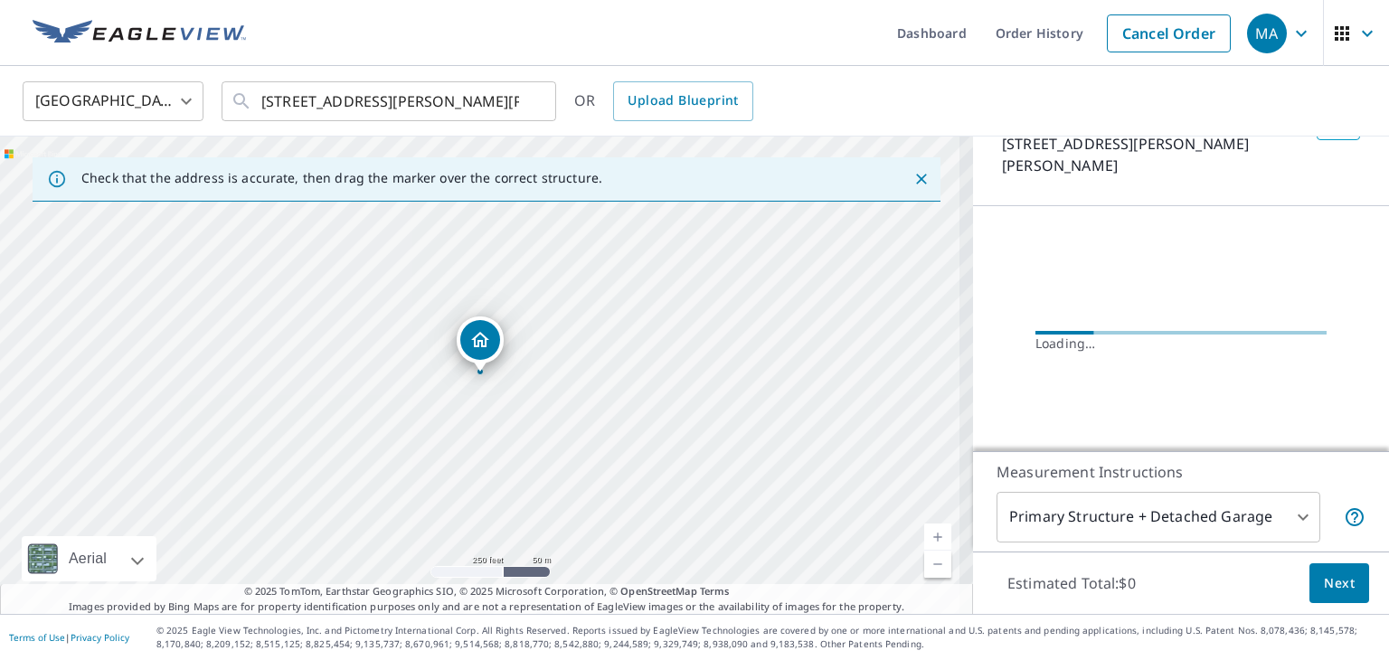
scroll to position [143, 0]
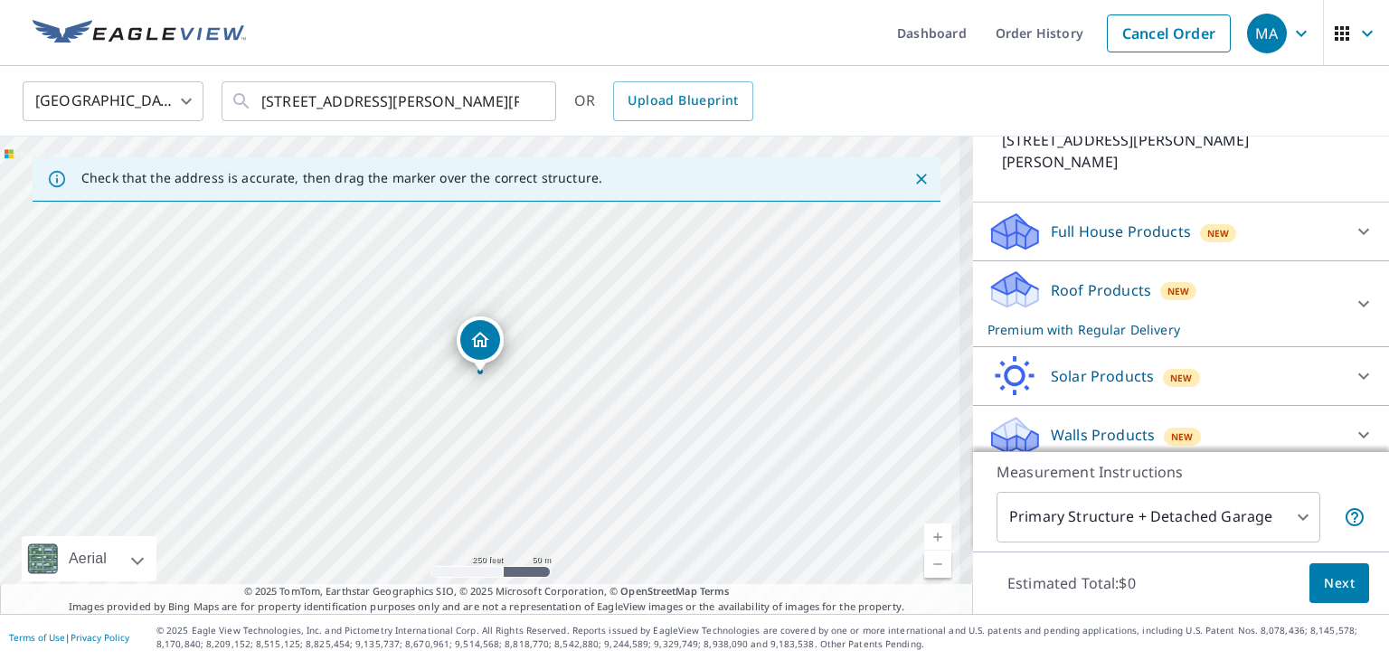
click at [1051, 312] on div "Roof Products New Premium with Regular Delivery" at bounding box center [1165, 304] width 355 height 71
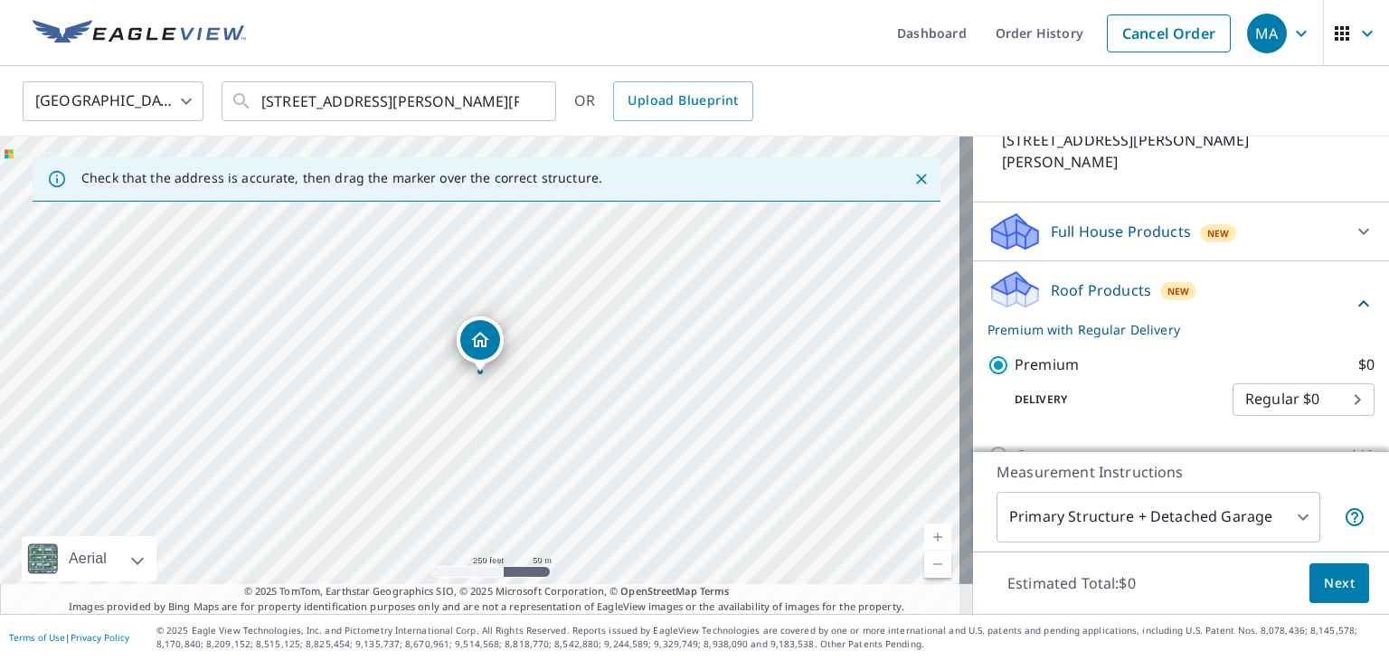
click at [1324, 572] on span "Next" at bounding box center [1339, 583] width 31 height 23
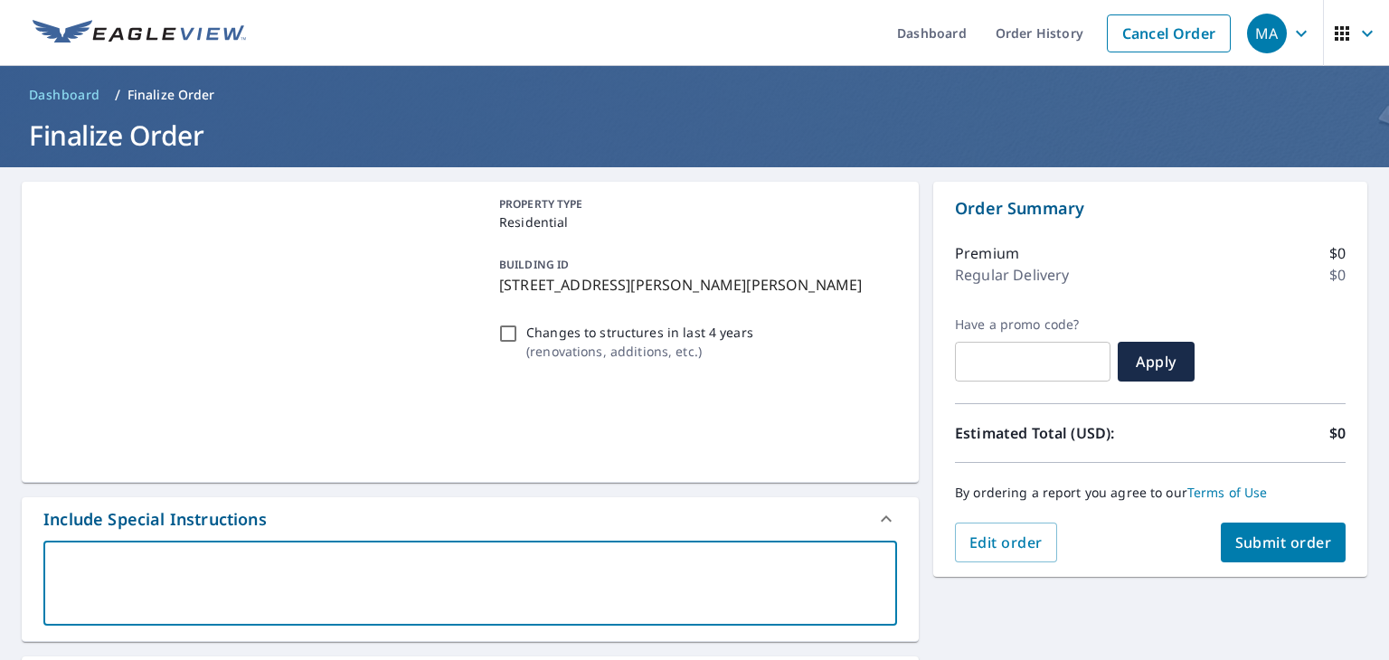
click at [421, 604] on textarea at bounding box center [470, 584] width 828 height 52
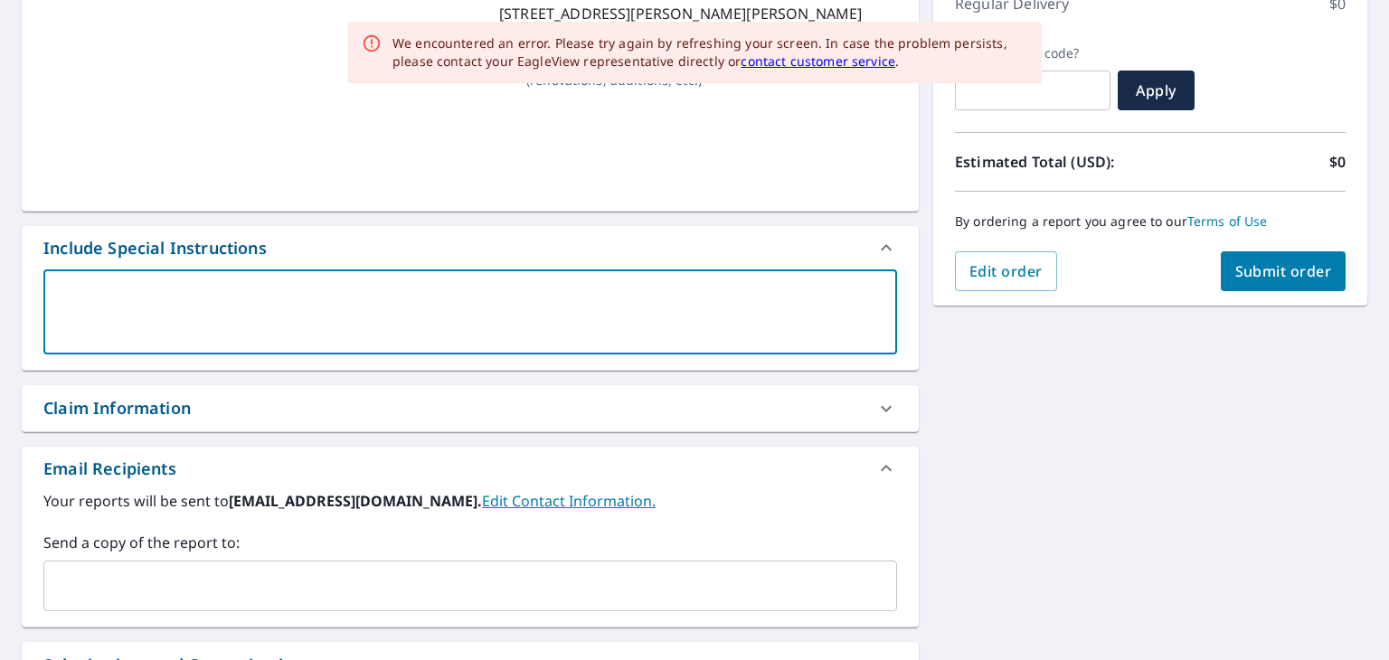
click at [176, 595] on input "text" at bounding box center [457, 586] width 810 height 34
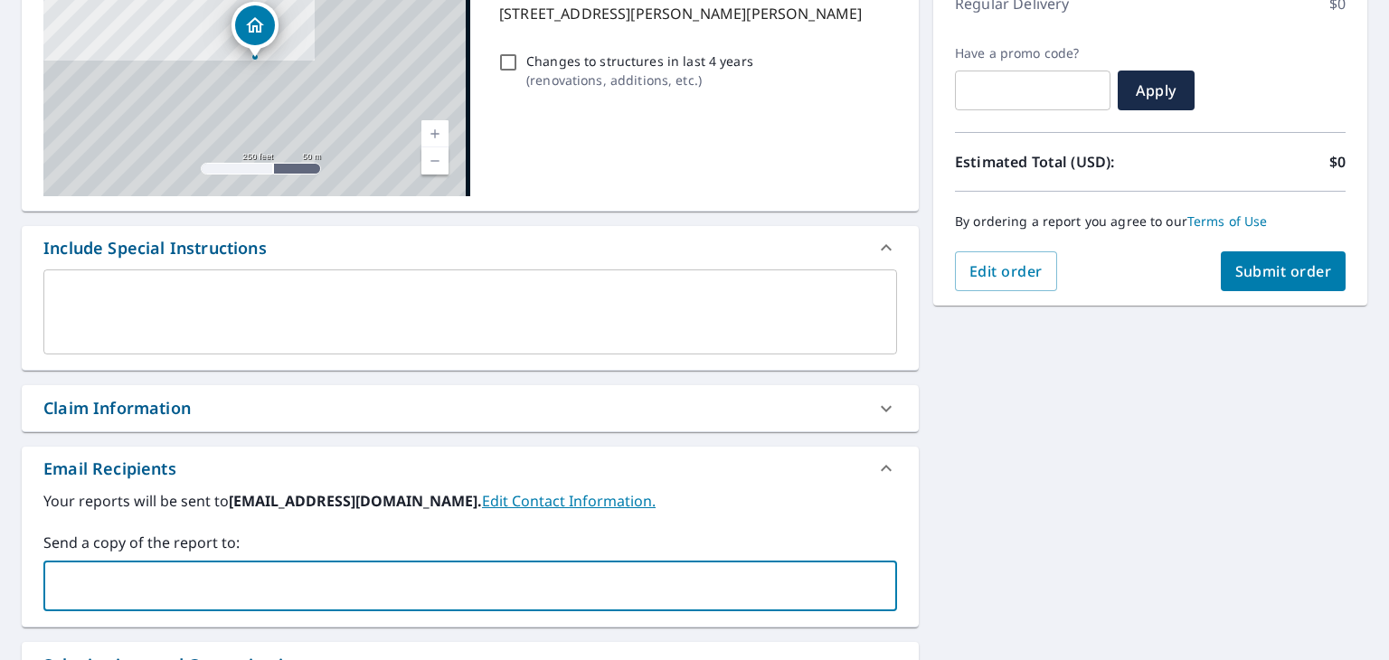
paste input "[EMAIL_ADDRESS][DOMAIN_NAME]"
type input "[EMAIL_ADDRESS][DOMAIN_NAME]"
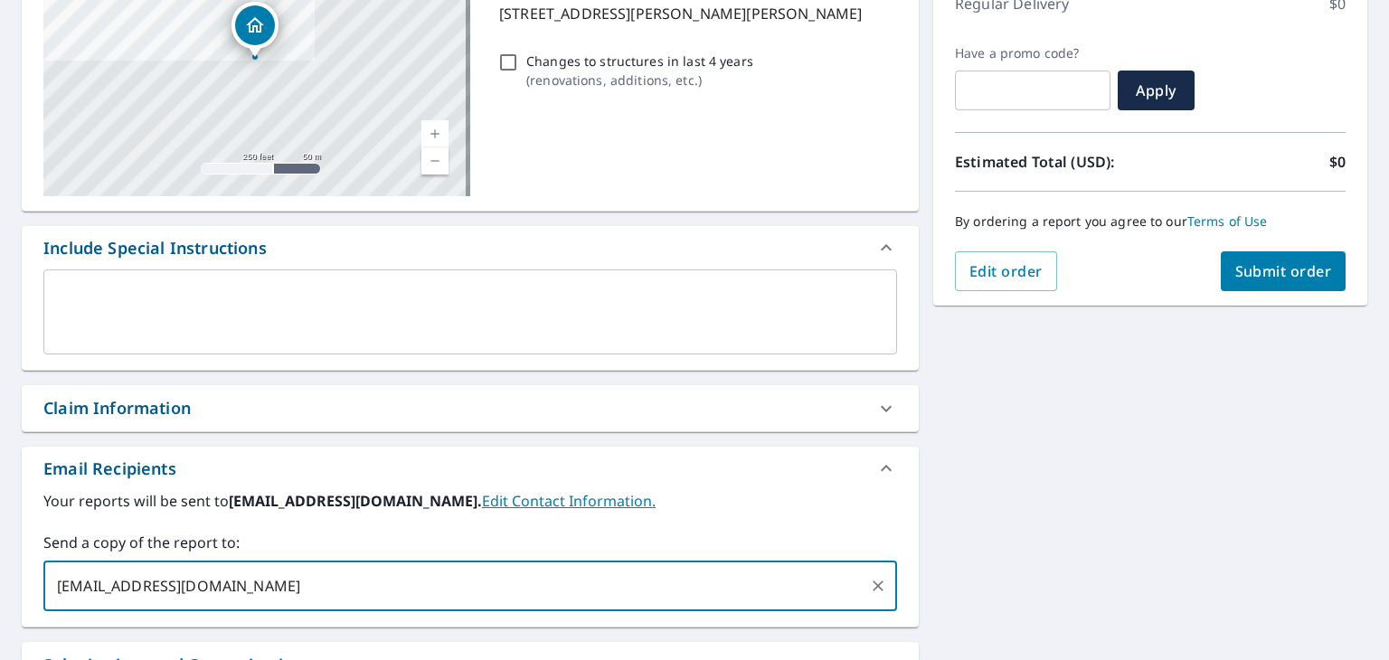
checkbox input "true"
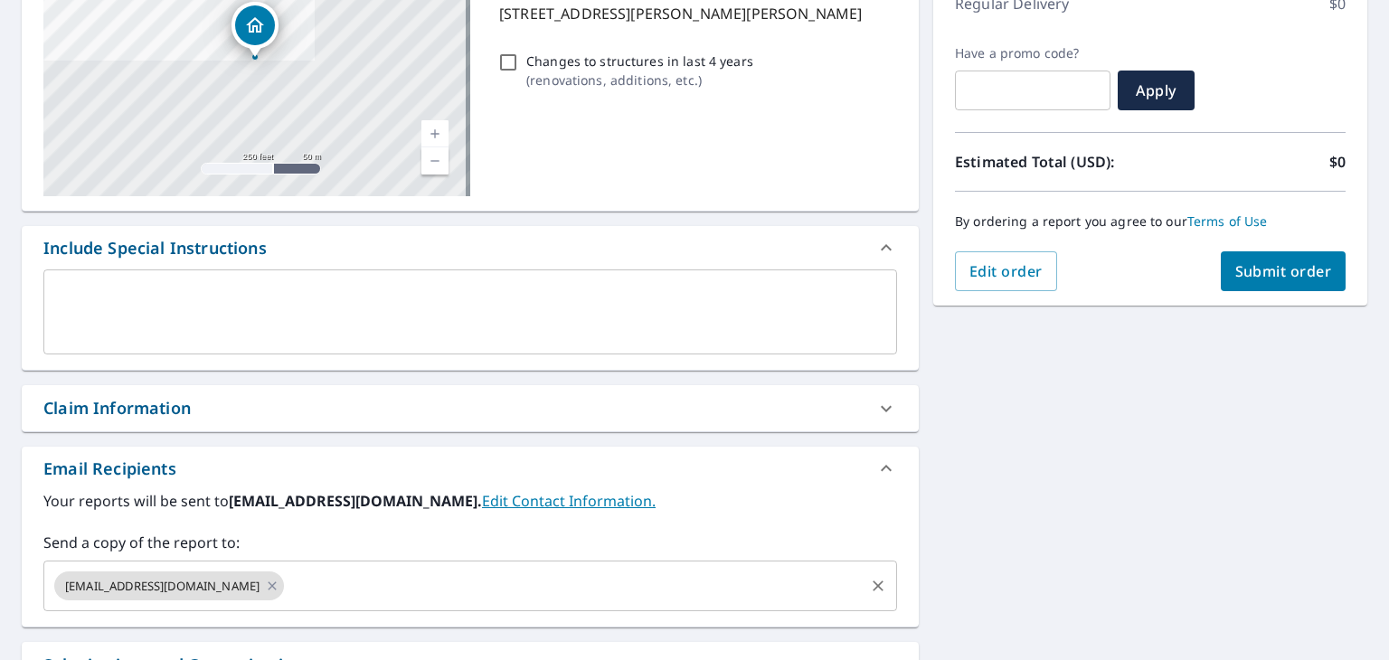
click at [470, 569] on input "text" at bounding box center [574, 586] width 575 height 34
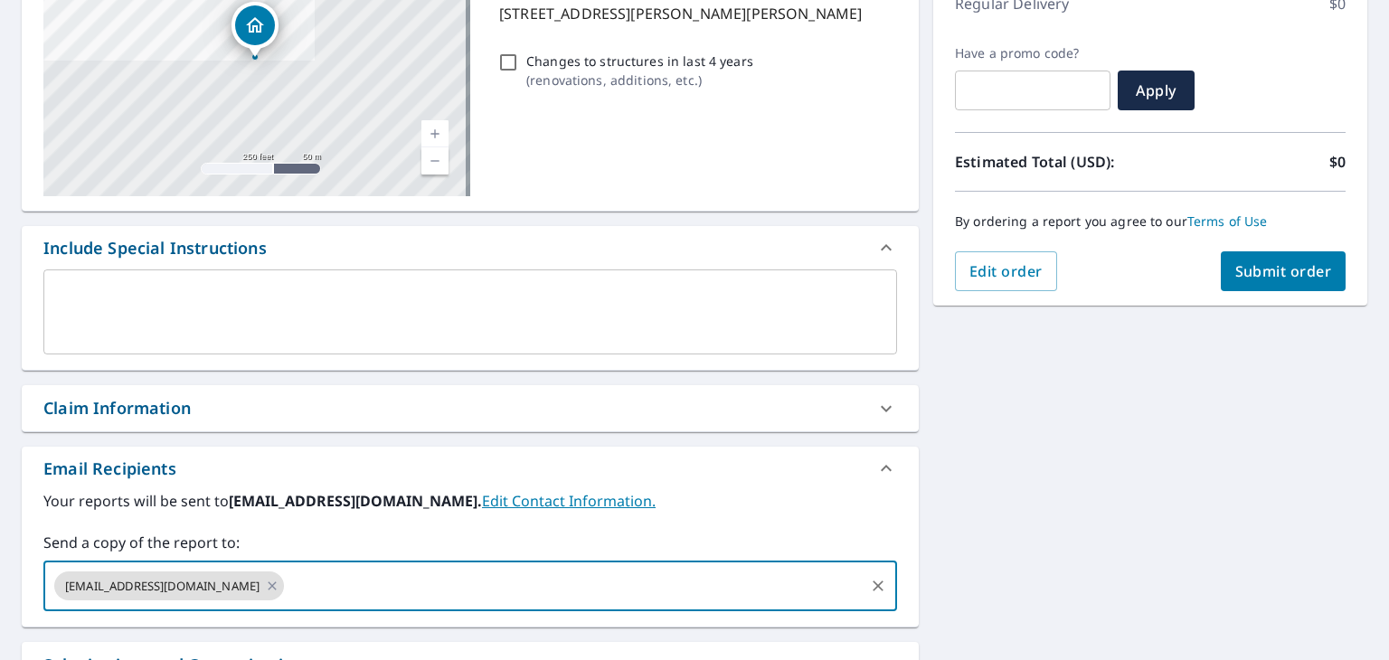
paste input "[EMAIL_ADDRESS][DOMAIN_NAME]"
type input "[EMAIL_ADDRESS][DOMAIN_NAME]"
checkbox input "true"
click at [610, 569] on input "text" at bounding box center [692, 586] width 340 height 34
paste input "[EMAIL_ADDRESS][DOMAIN_NAME]"
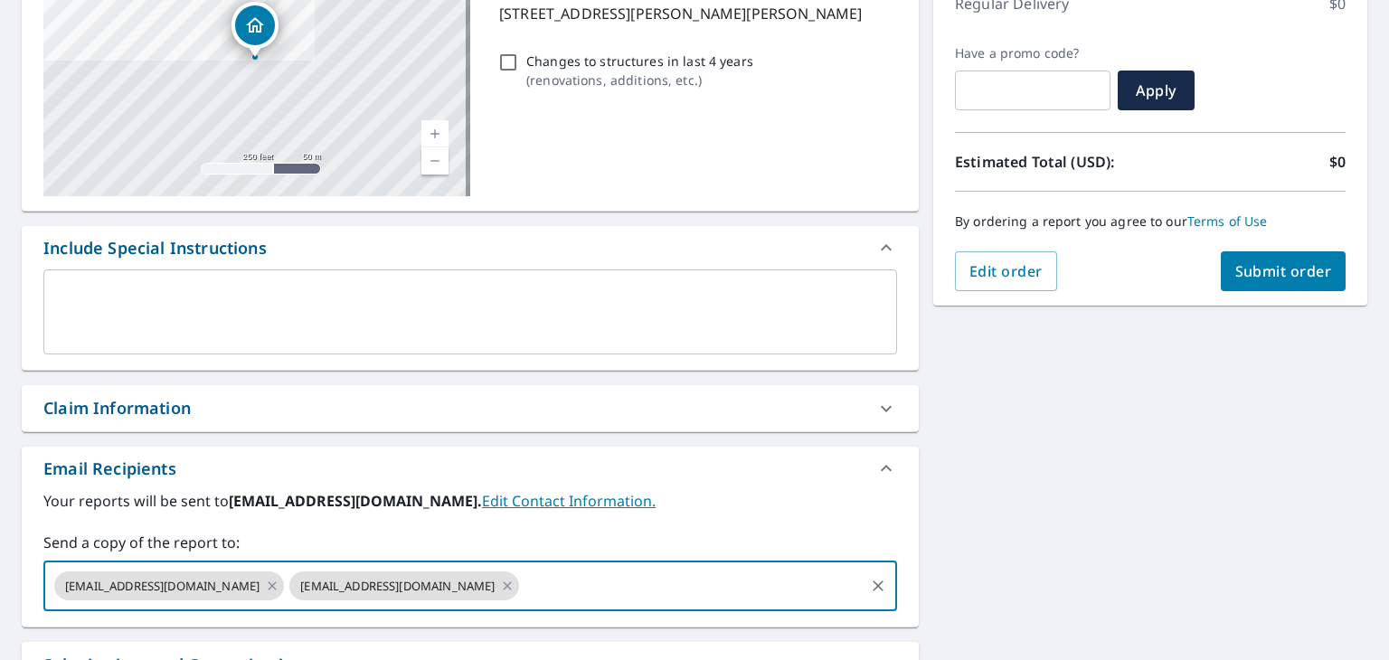
type input "[EMAIL_ADDRESS][DOMAIN_NAME]"
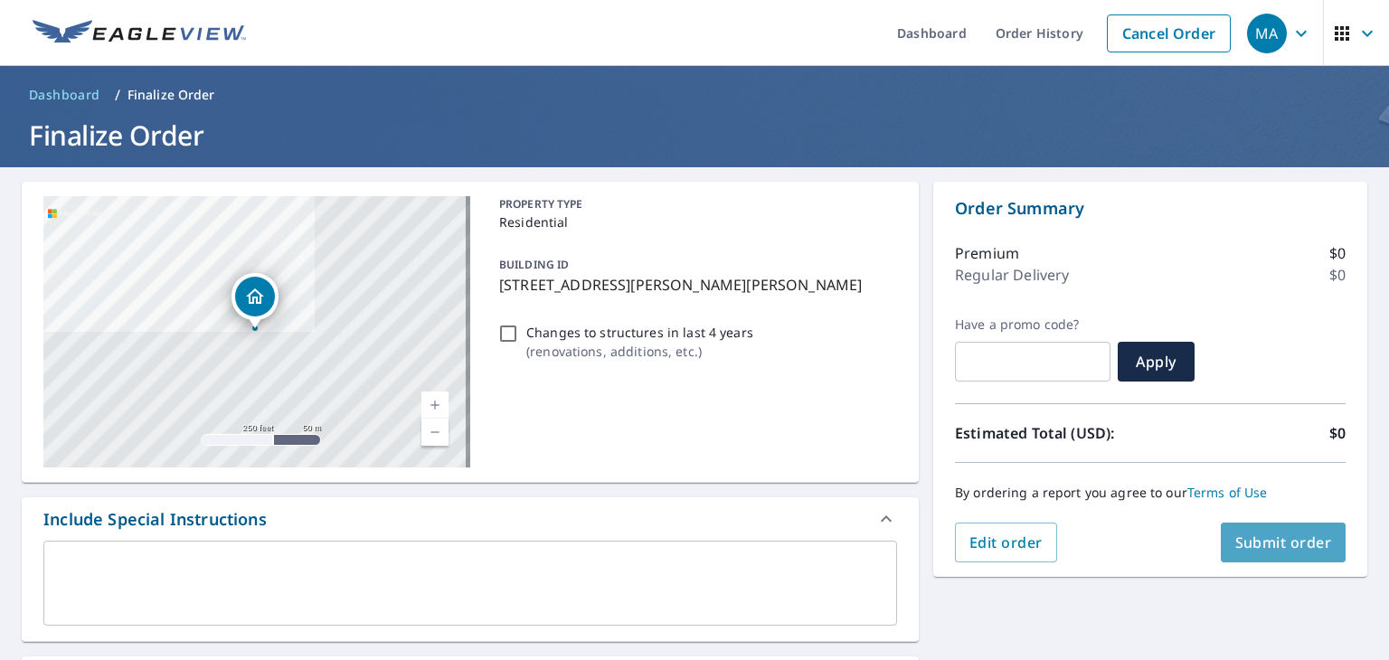
click at [1235, 545] on span "Submit order" at bounding box center [1283, 543] width 97 height 20
checkbox input "true"
